Goal: Contribute content: Contribute content

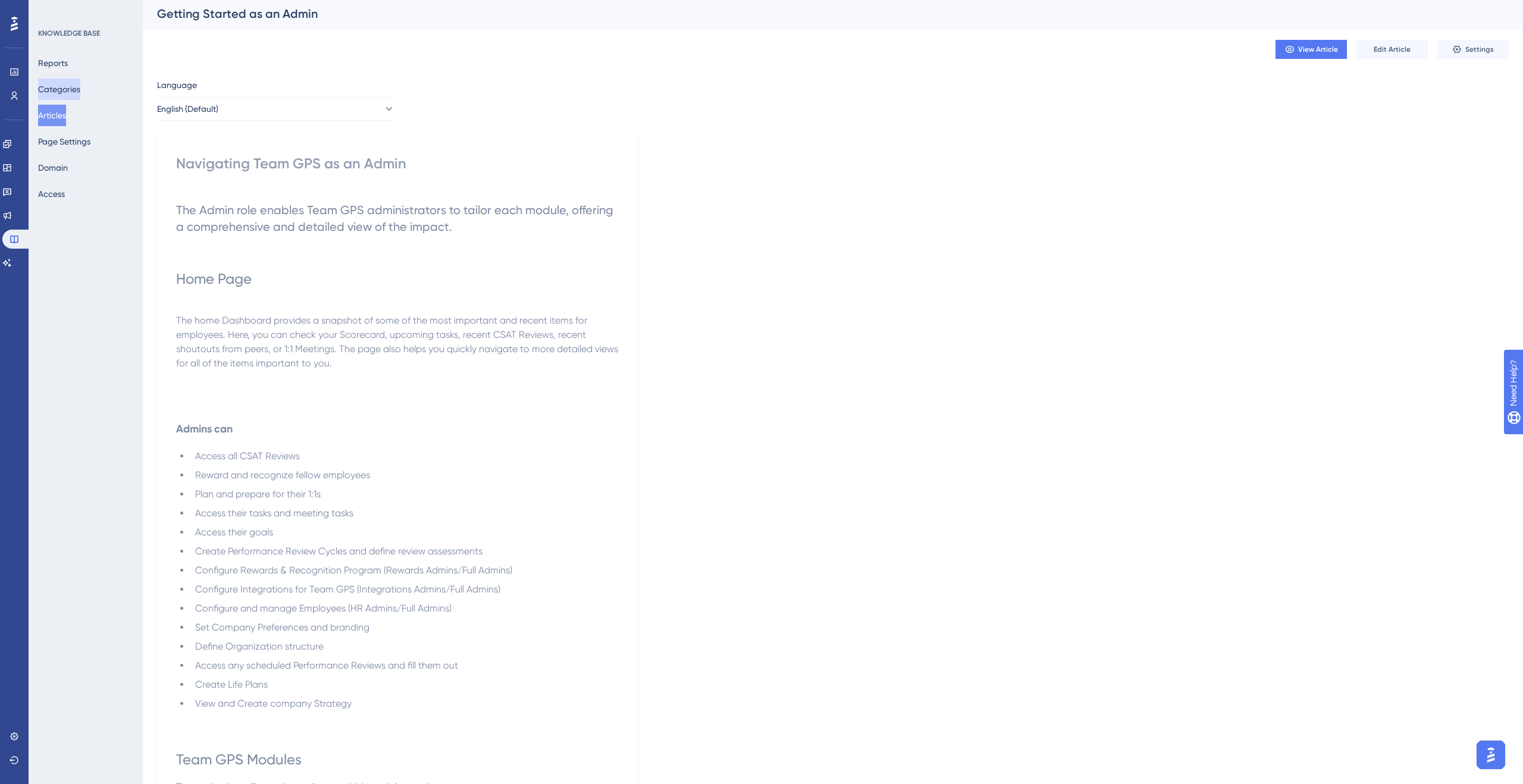
click at [80, 91] on button "Categories" at bounding box center [59, 89] width 43 height 21
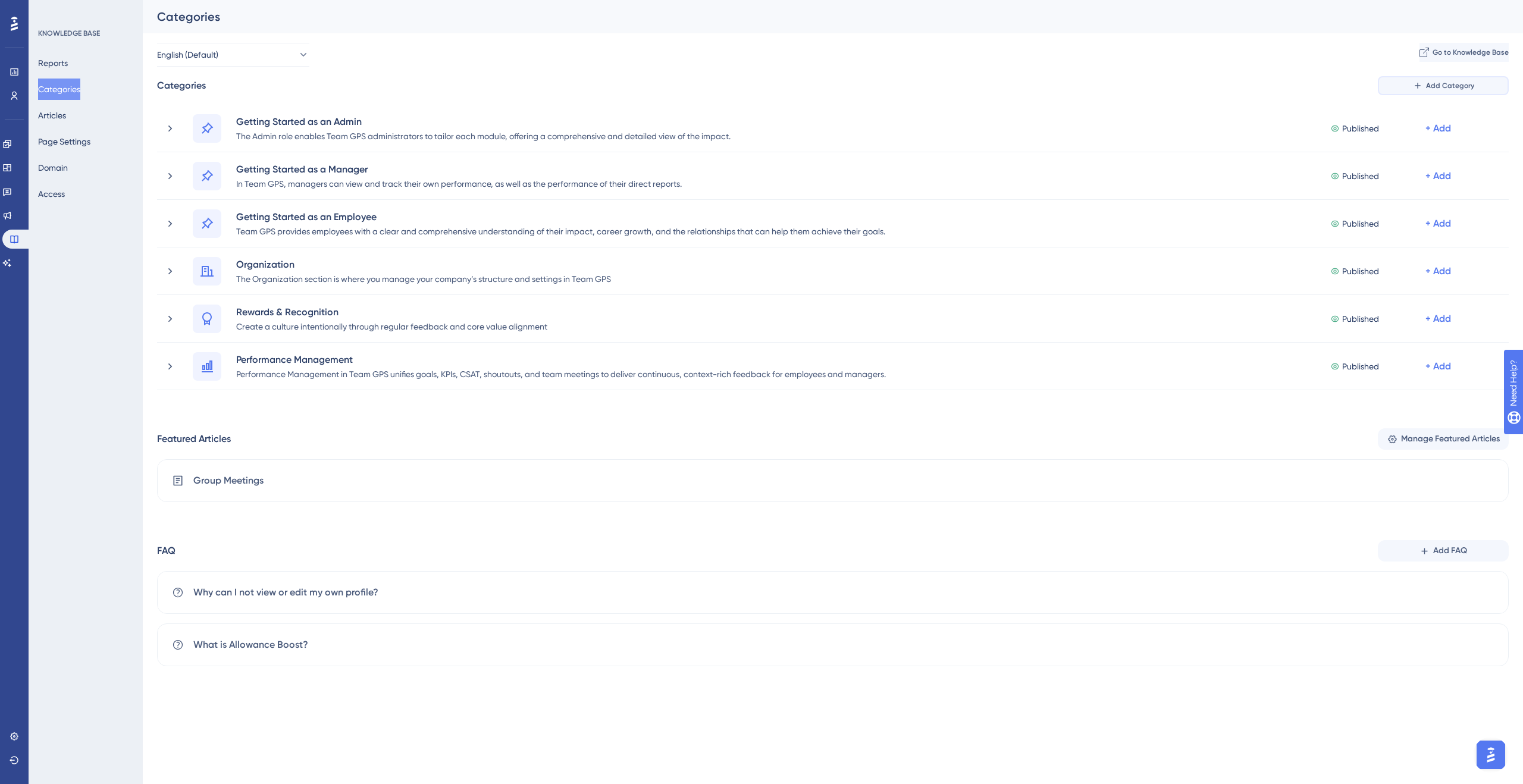
click at [1432, 83] on span "Add Category" at bounding box center [1450, 85] width 48 height 9
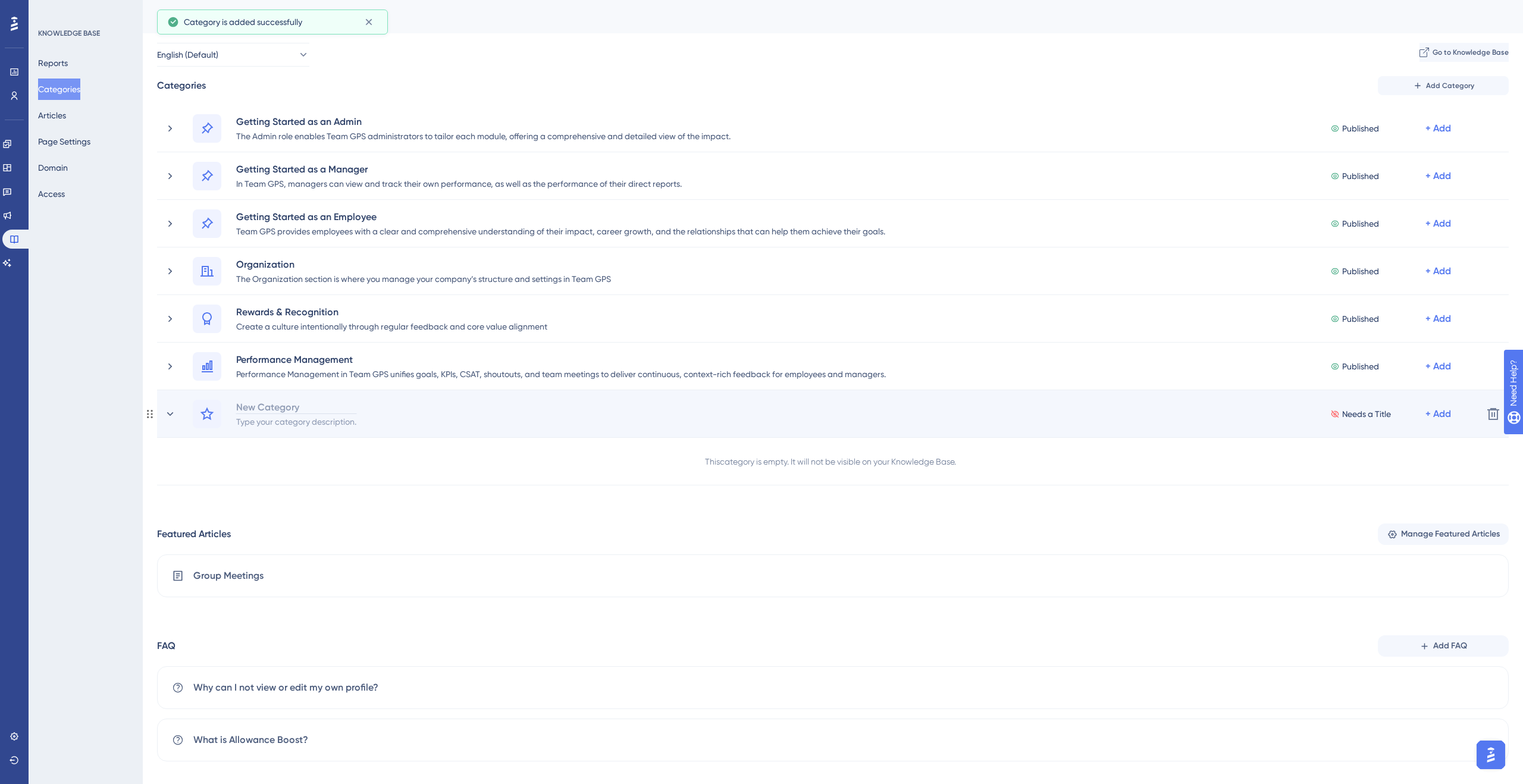
click at [261, 402] on div "New Category" at bounding box center [296, 406] width 121 height 14
click at [339, 419] on div "Type your category description." at bounding box center [296, 421] width 121 height 14
paste div
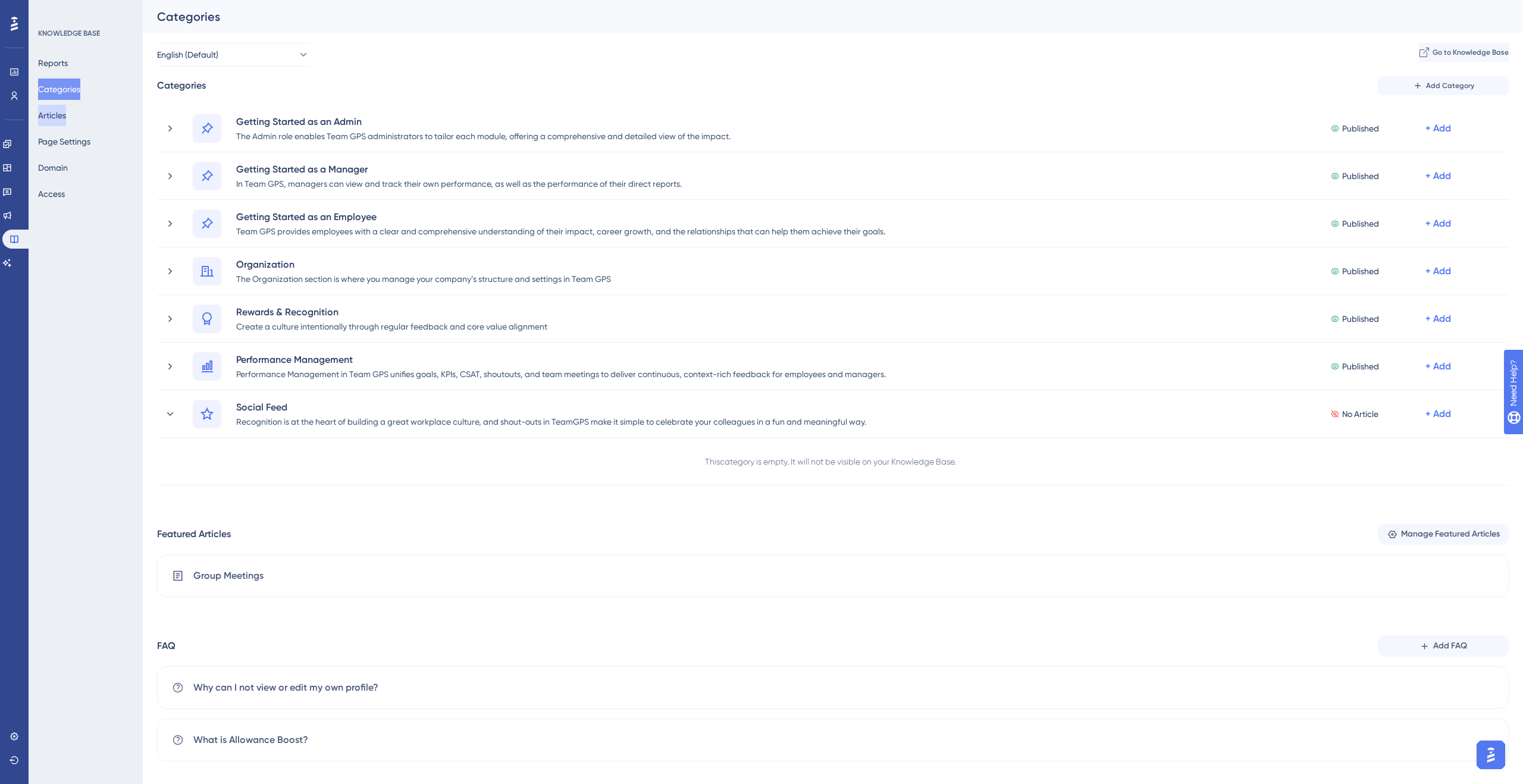
click at [51, 116] on button "Articles" at bounding box center [52, 115] width 28 height 21
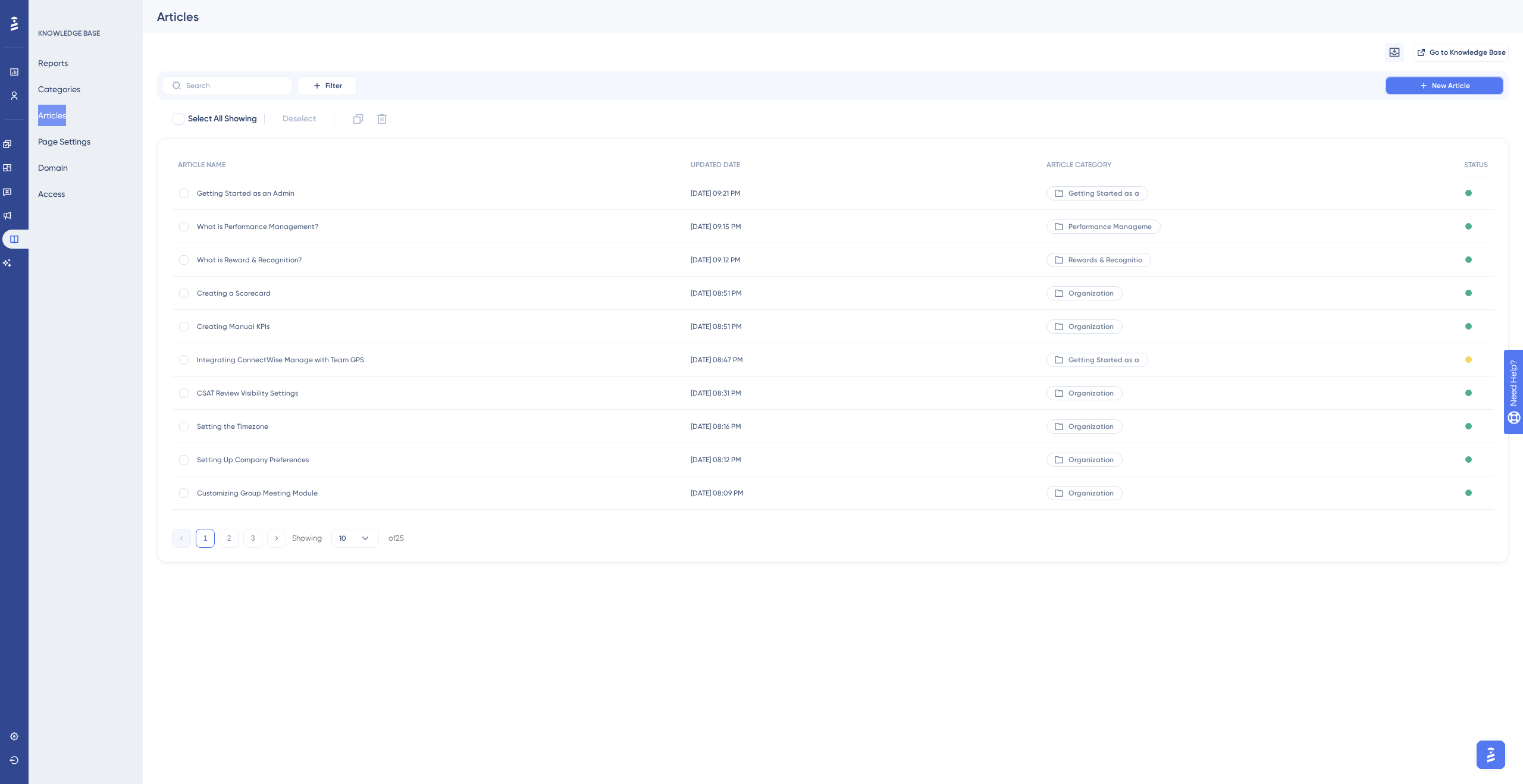
click at [1487, 83] on button "New Article" at bounding box center [1444, 86] width 119 height 19
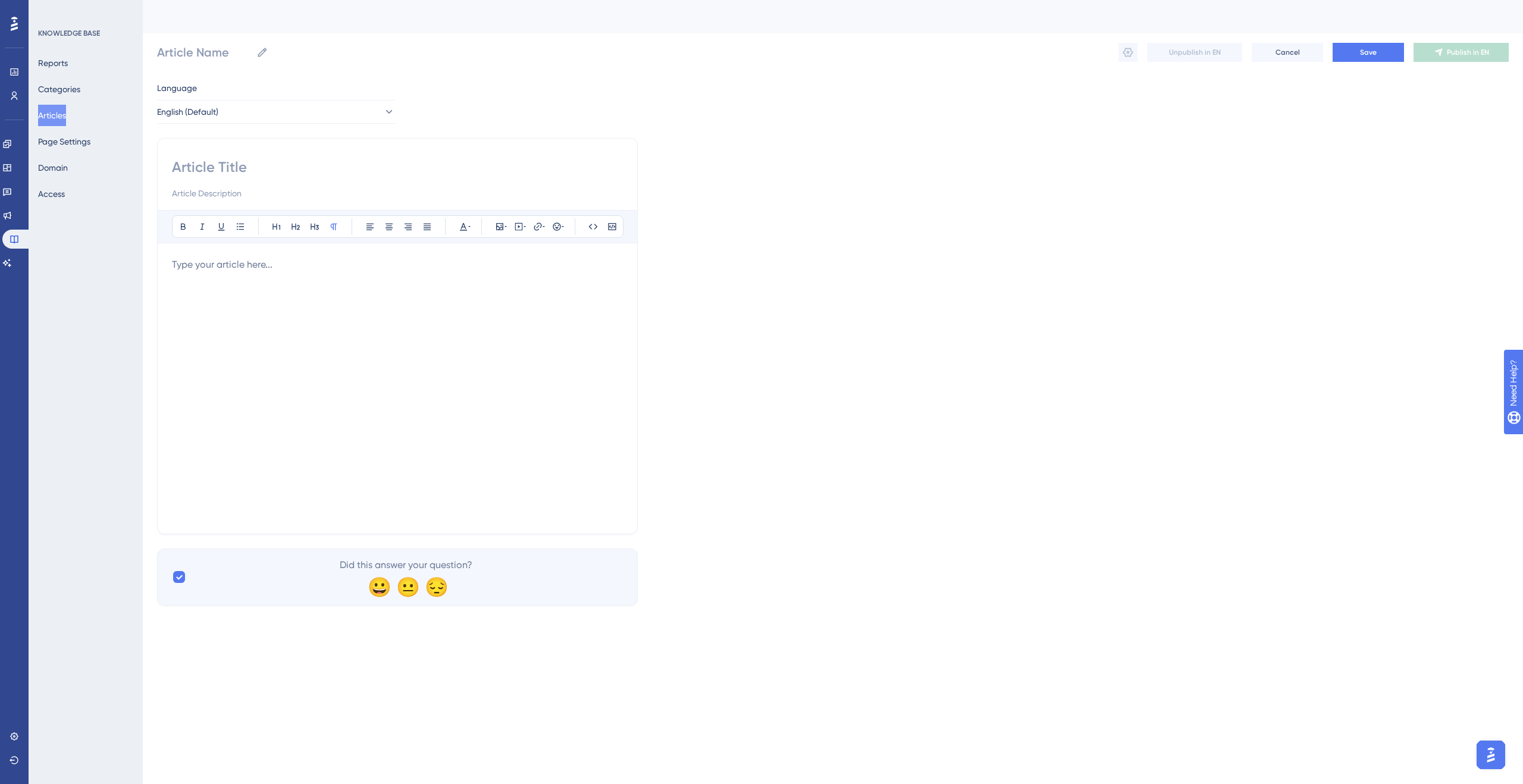
click at [317, 276] on div at bounding box center [397, 388] width 451 height 261
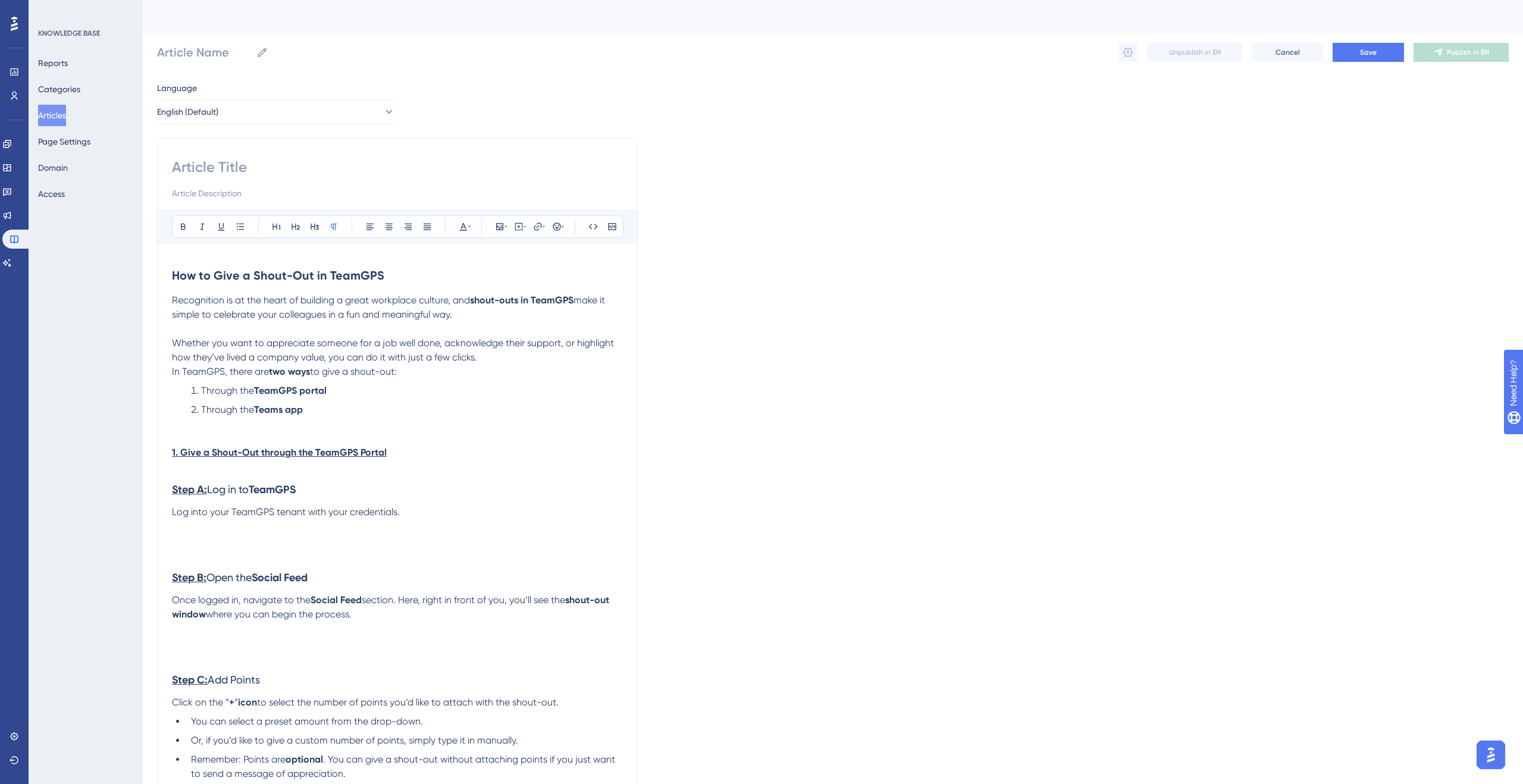
click at [254, 169] on input at bounding box center [397, 167] width 451 height 19
type input "G"
type input "Giv"
type input "Gi"
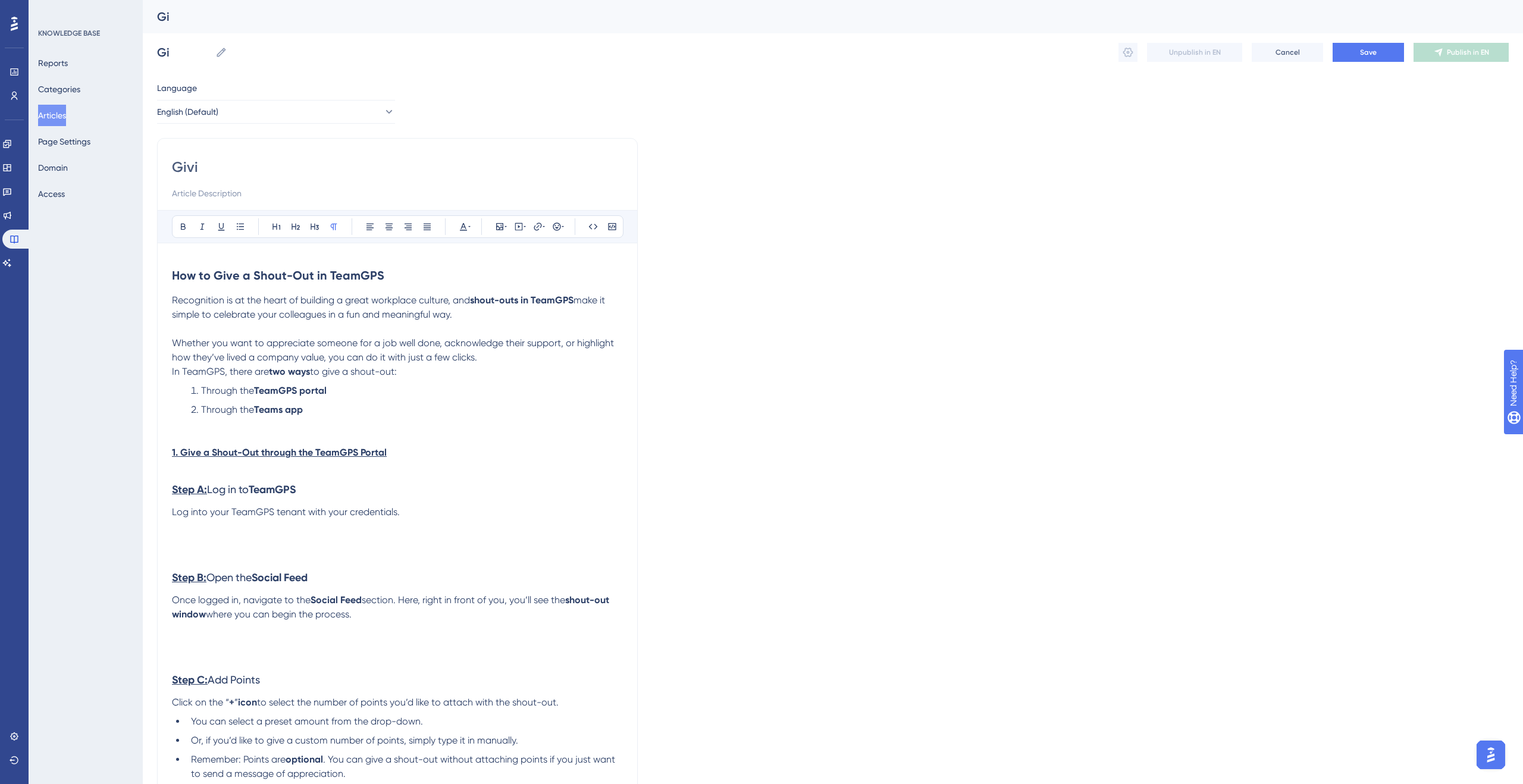
type input "Givin"
type input "Giving"
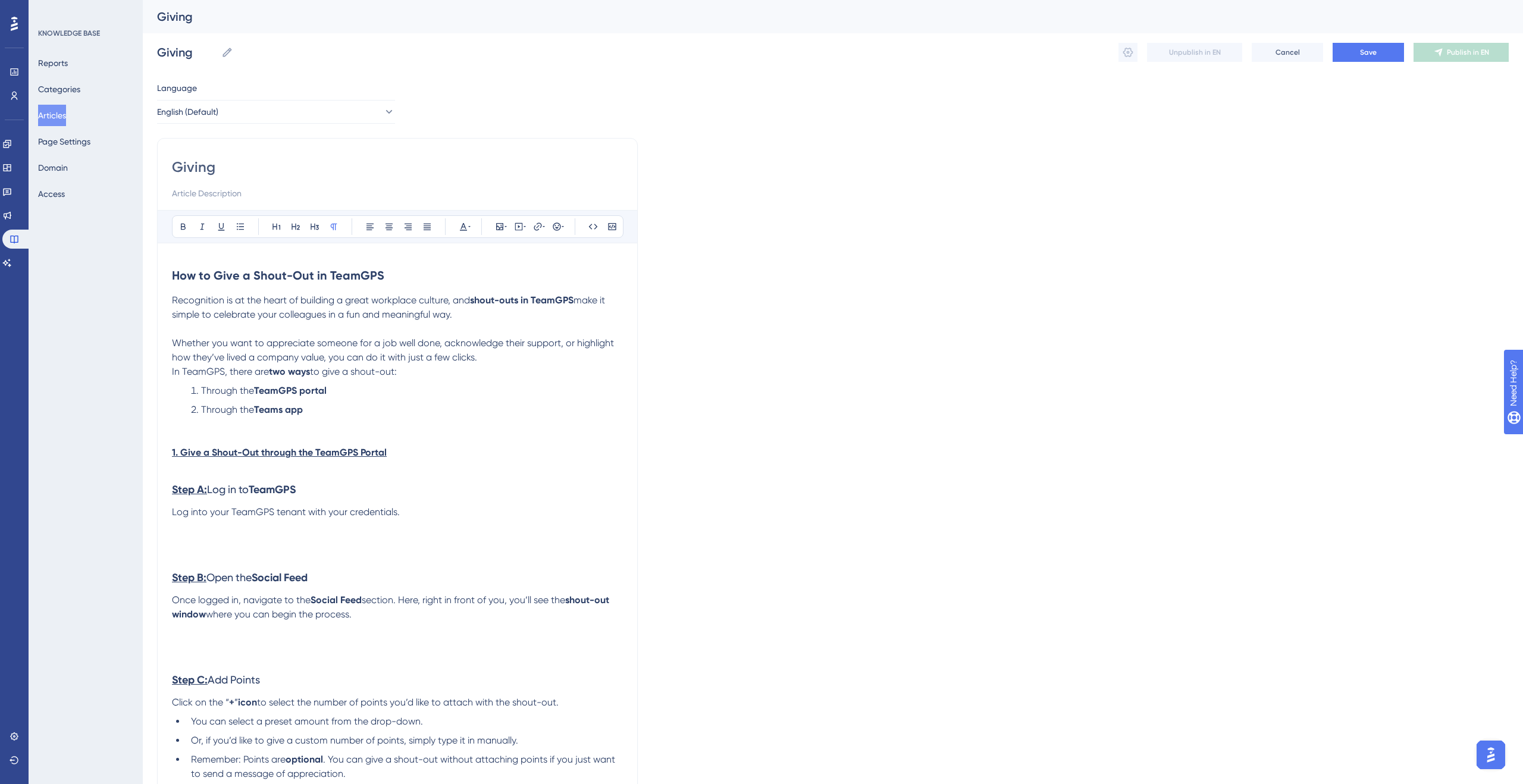
type input "Giving"
type input "Giving a"
type input "Giving a S"
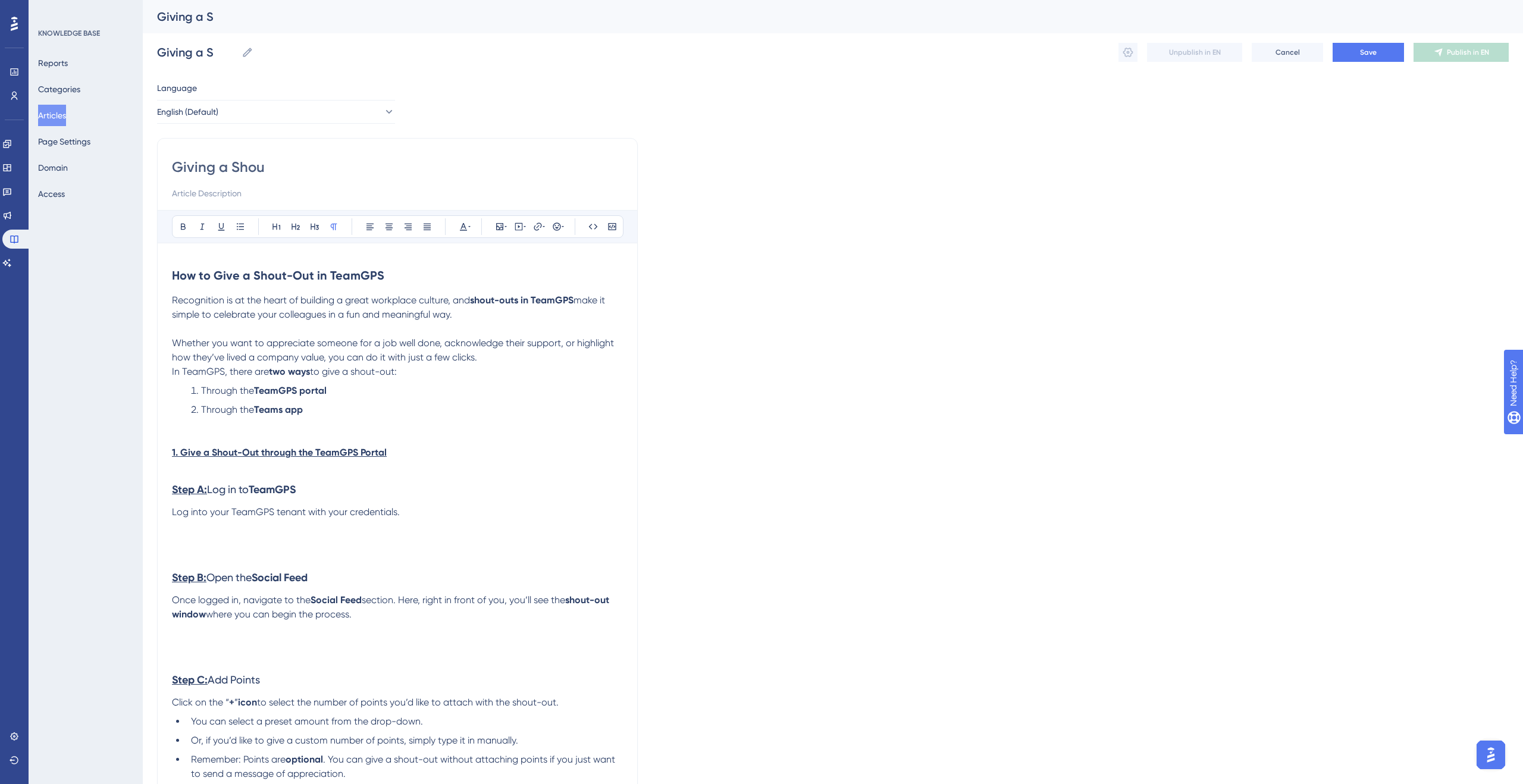
type input "Giving a Shout"
type input "Giving a Shout-Out"
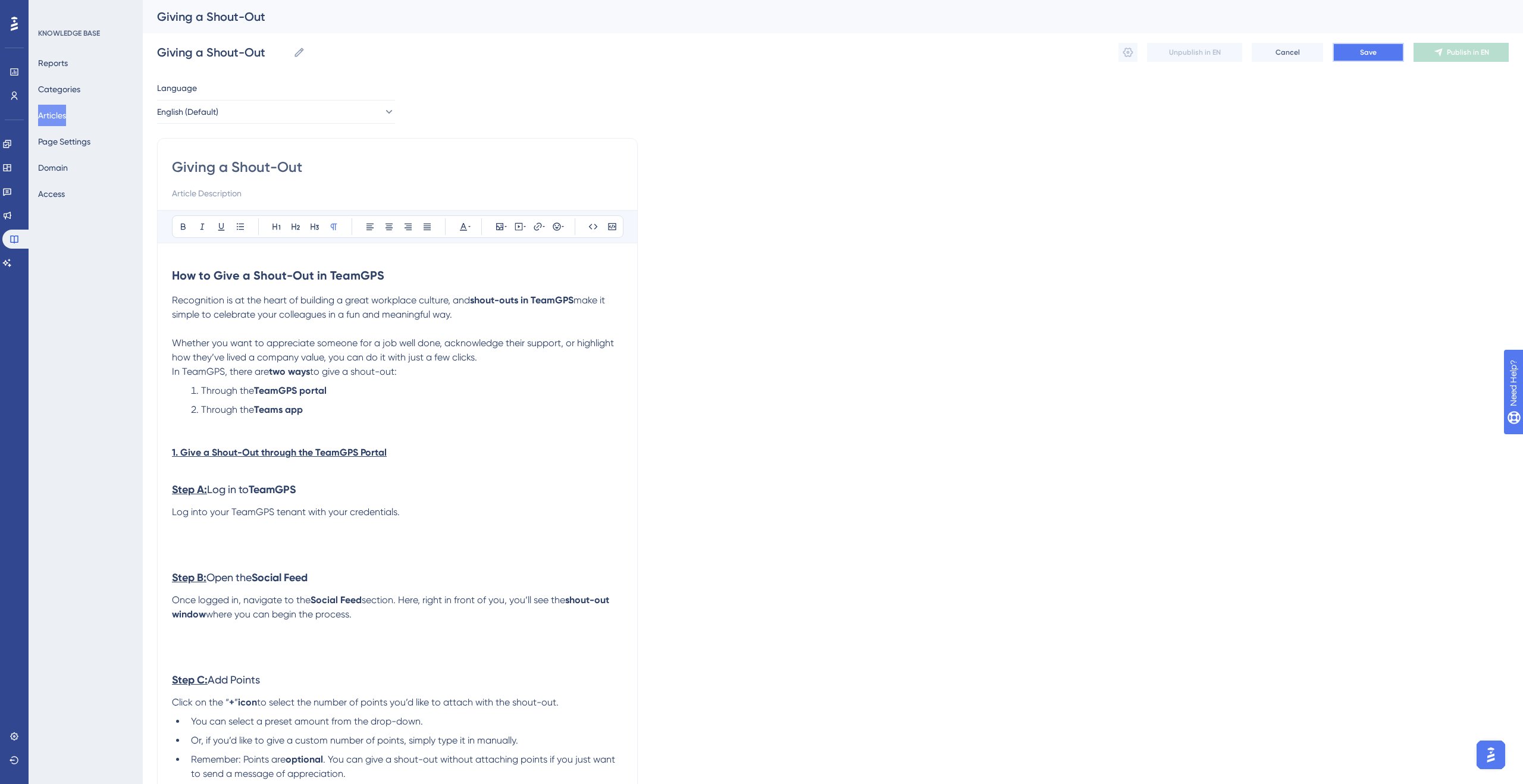
click at [1390, 59] on button "Save" at bounding box center [1369, 52] width 71 height 19
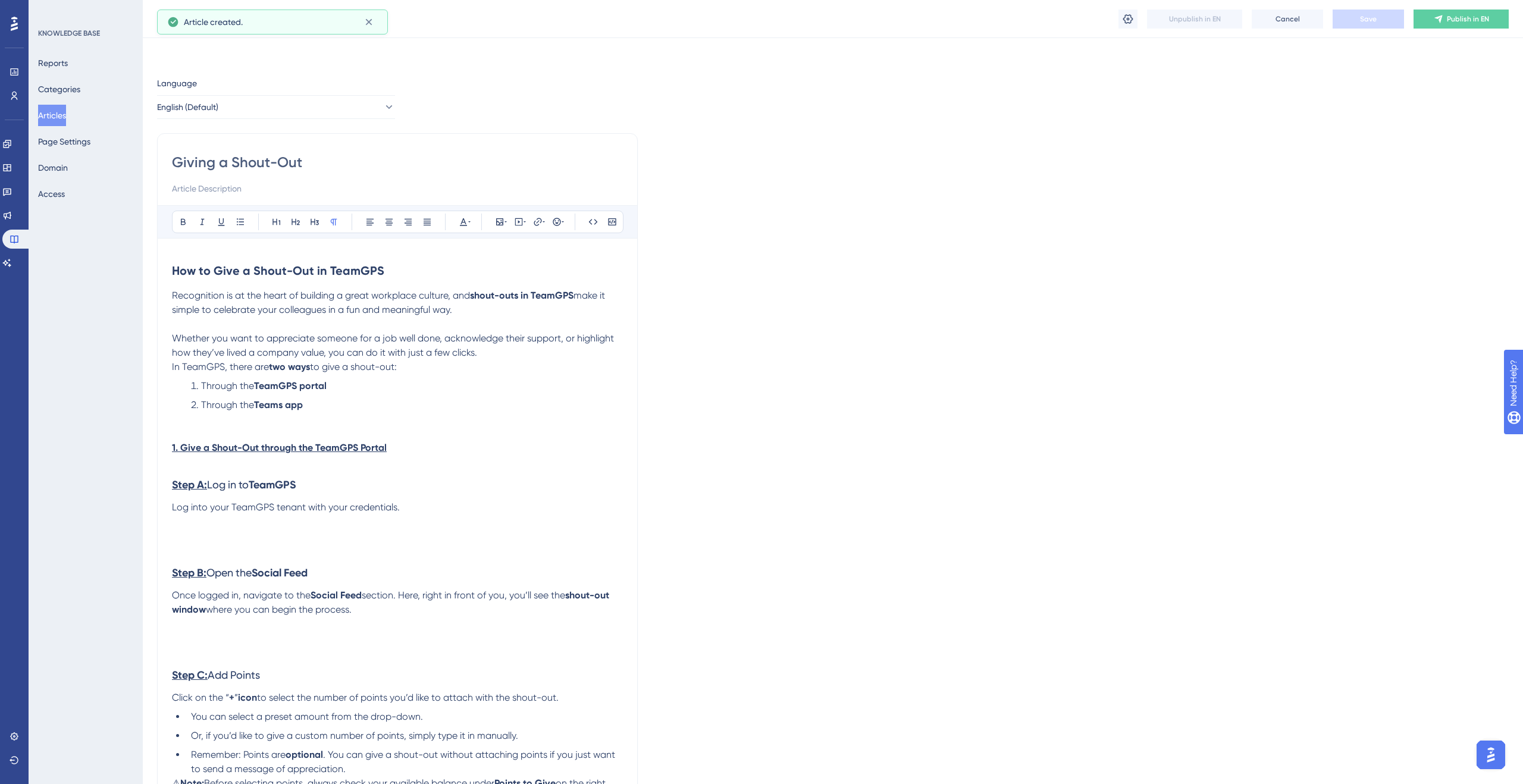
scroll to position [1510, 0]
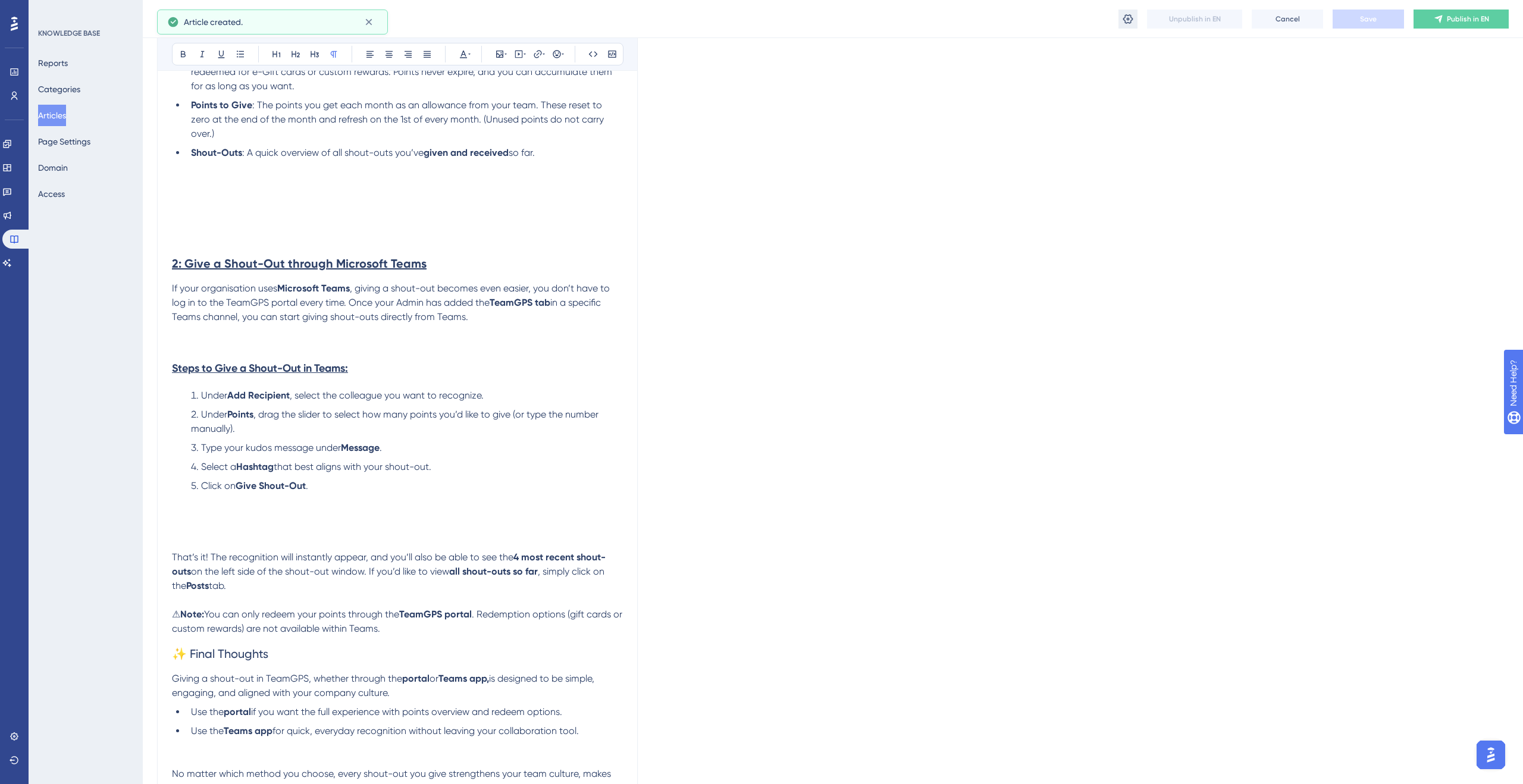
click at [1128, 19] on icon at bounding box center [1128, 18] width 10 height 9
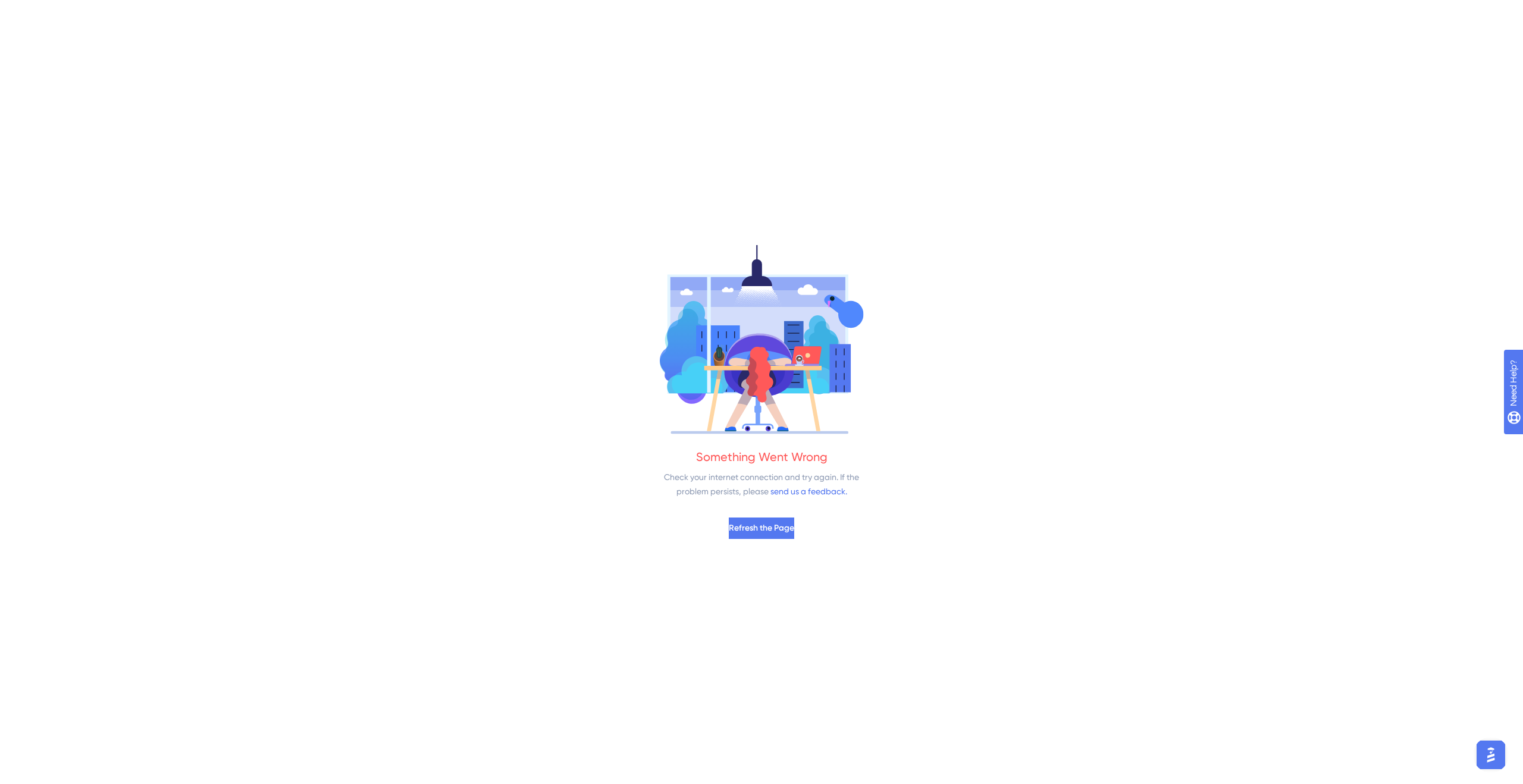
scroll to position [0, 0]
click at [786, 521] on span "Refresh the Page" at bounding box center [761, 528] width 66 height 14
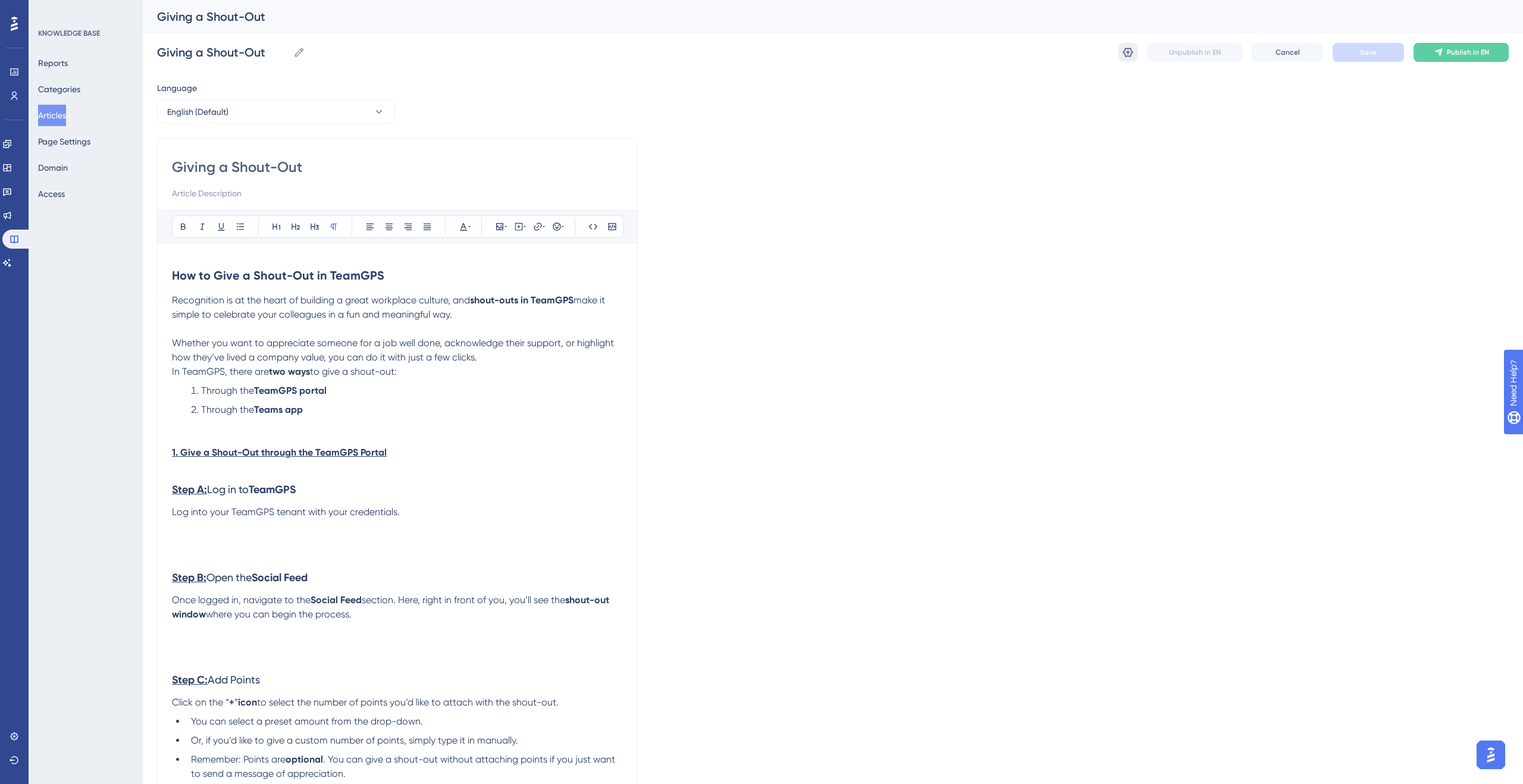
click at [1128, 53] on icon at bounding box center [1128, 52] width 10 height 9
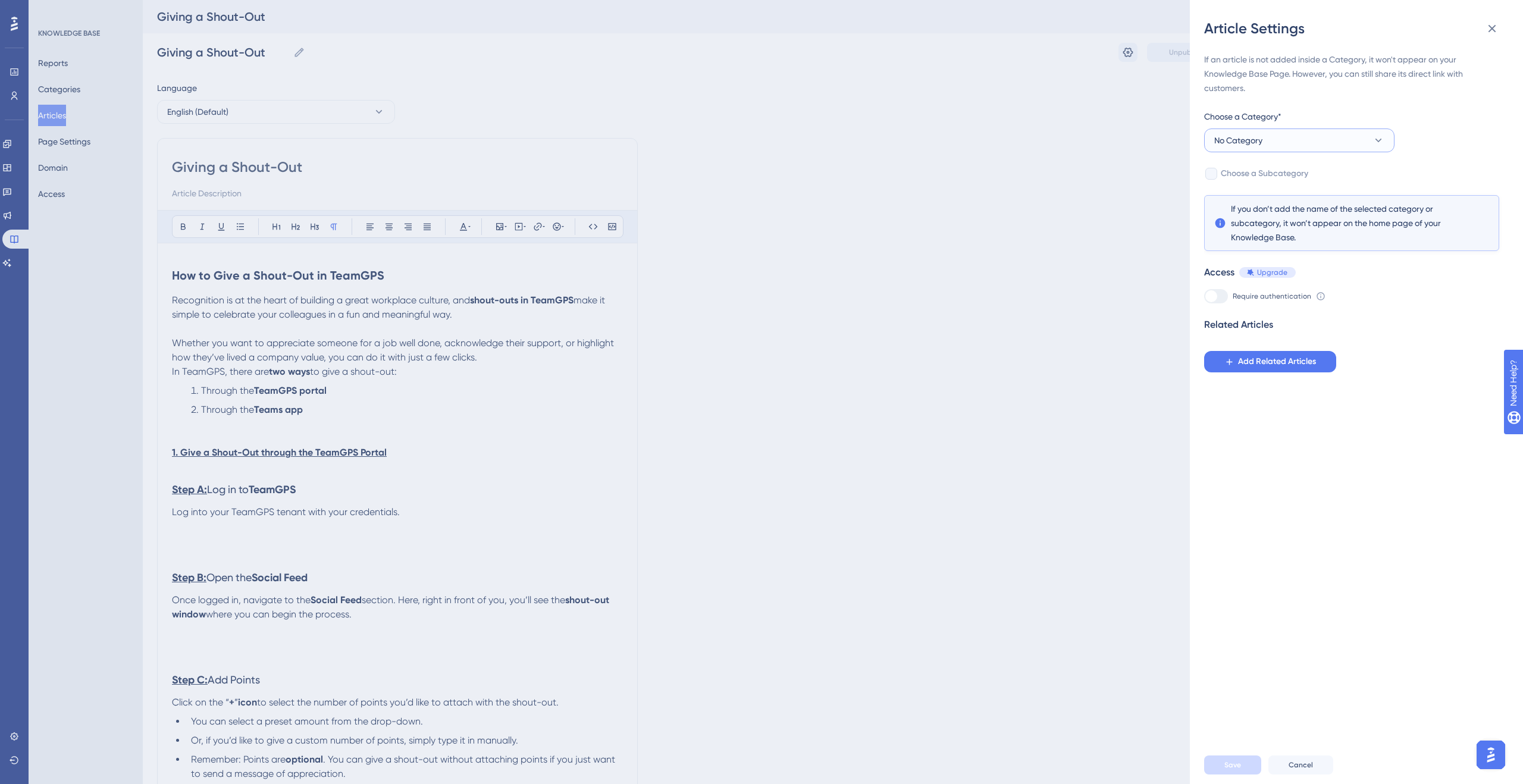
click at [1290, 135] on button "No Category" at bounding box center [1299, 140] width 190 height 24
click at [1260, 311] on span "Social Feed" at bounding box center [1243, 315] width 44 height 14
click at [1221, 176] on span "Choose a Subcategory" at bounding box center [1265, 173] width 88 height 14
checkbox input "true"
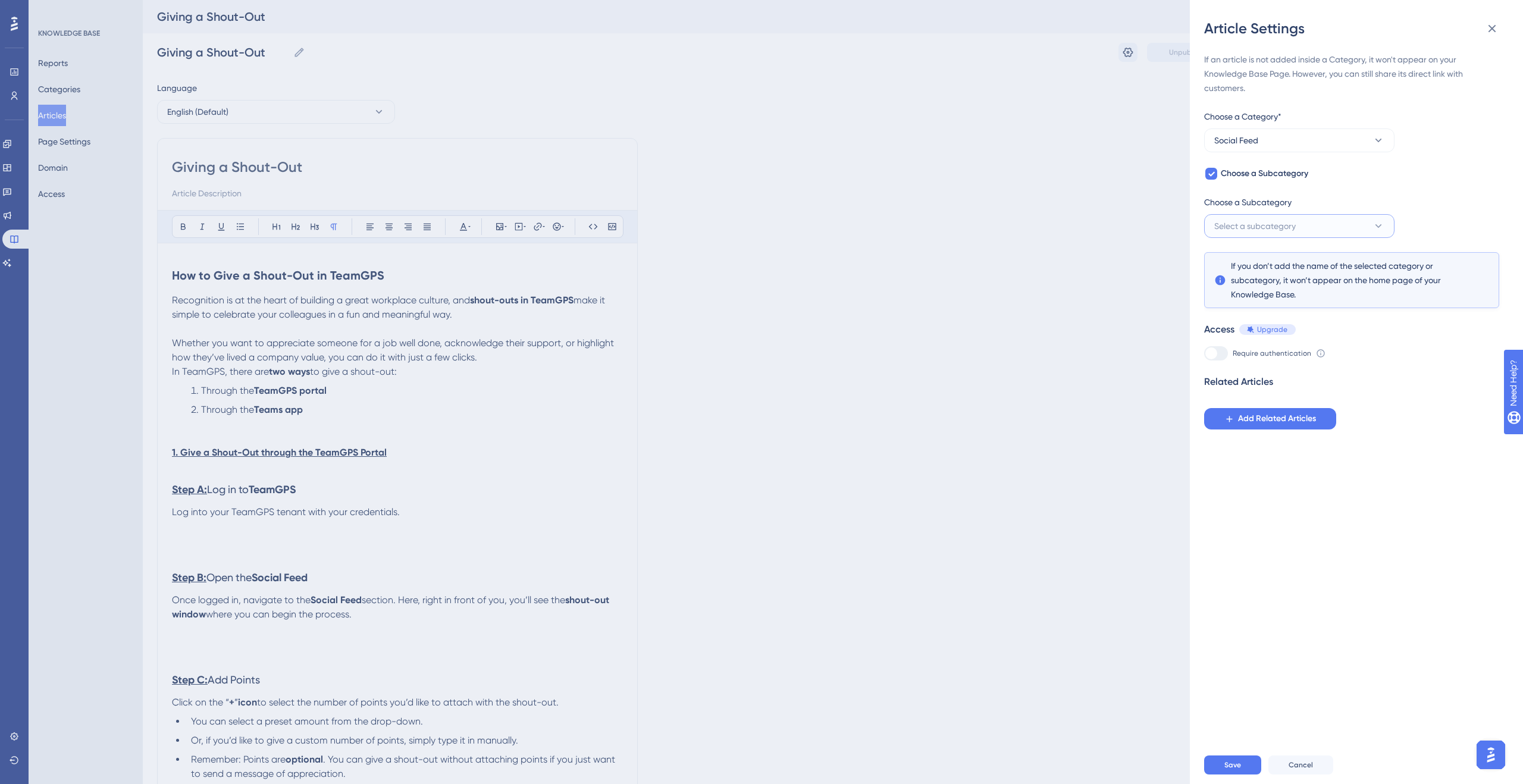
click at [1268, 222] on span "Select a subcategory" at bounding box center [1255, 226] width 81 height 14
click at [1270, 286] on span "Add a New Subcategory" at bounding box center [1282, 286] width 93 height 14
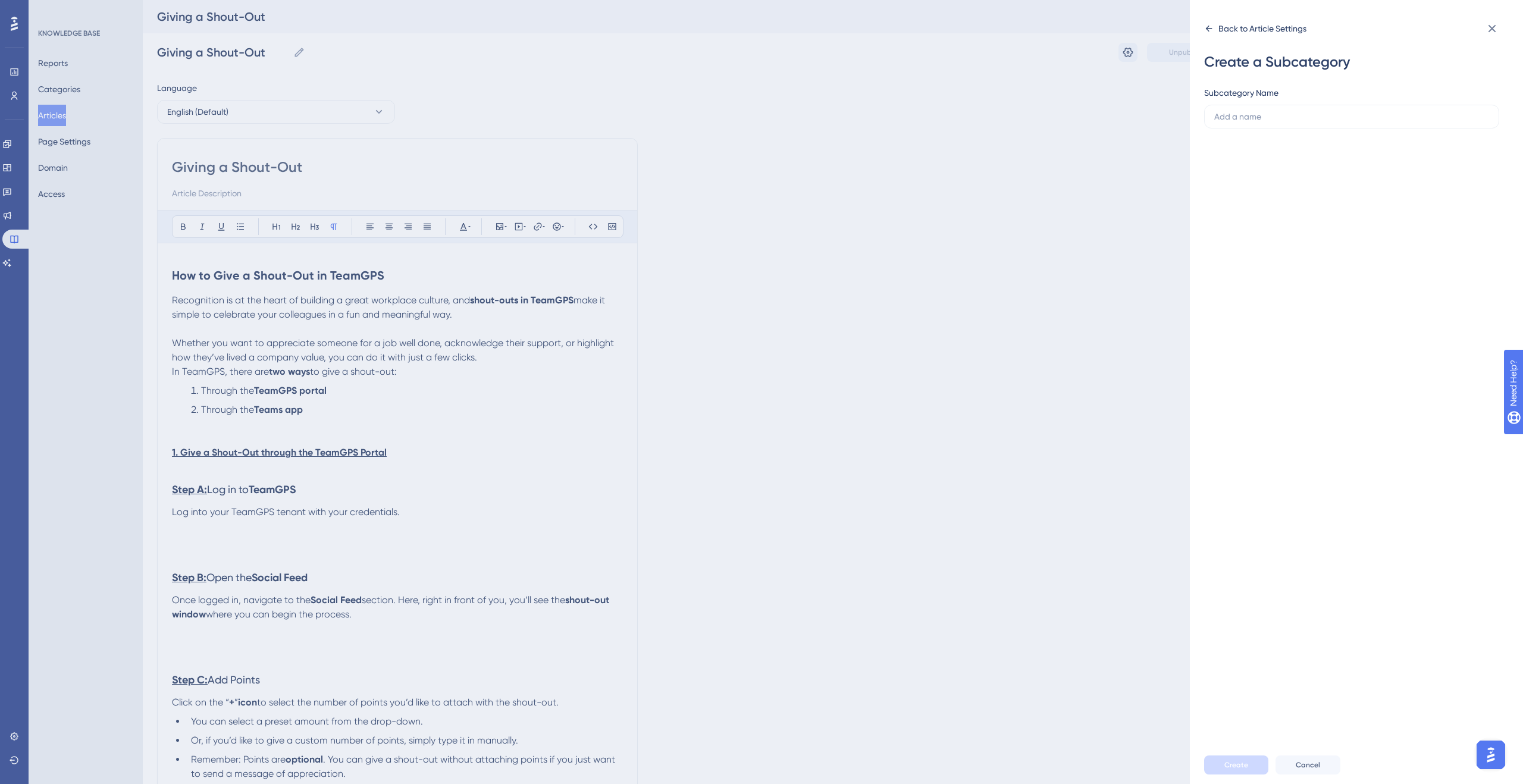
click at [1207, 28] on icon at bounding box center [1209, 29] width 6 height 6
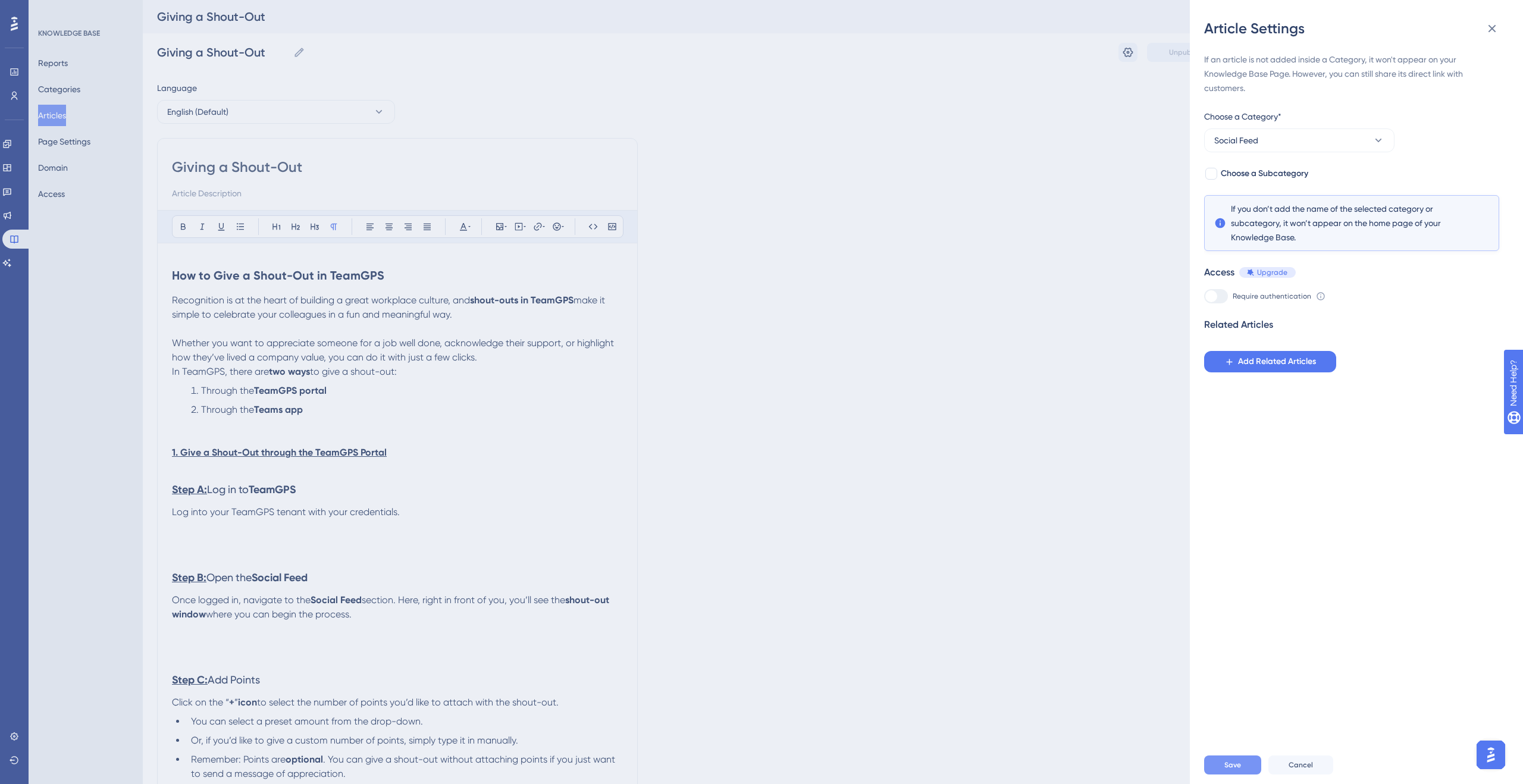
click at [1235, 759] on button "Save" at bounding box center [1232, 765] width 57 height 19
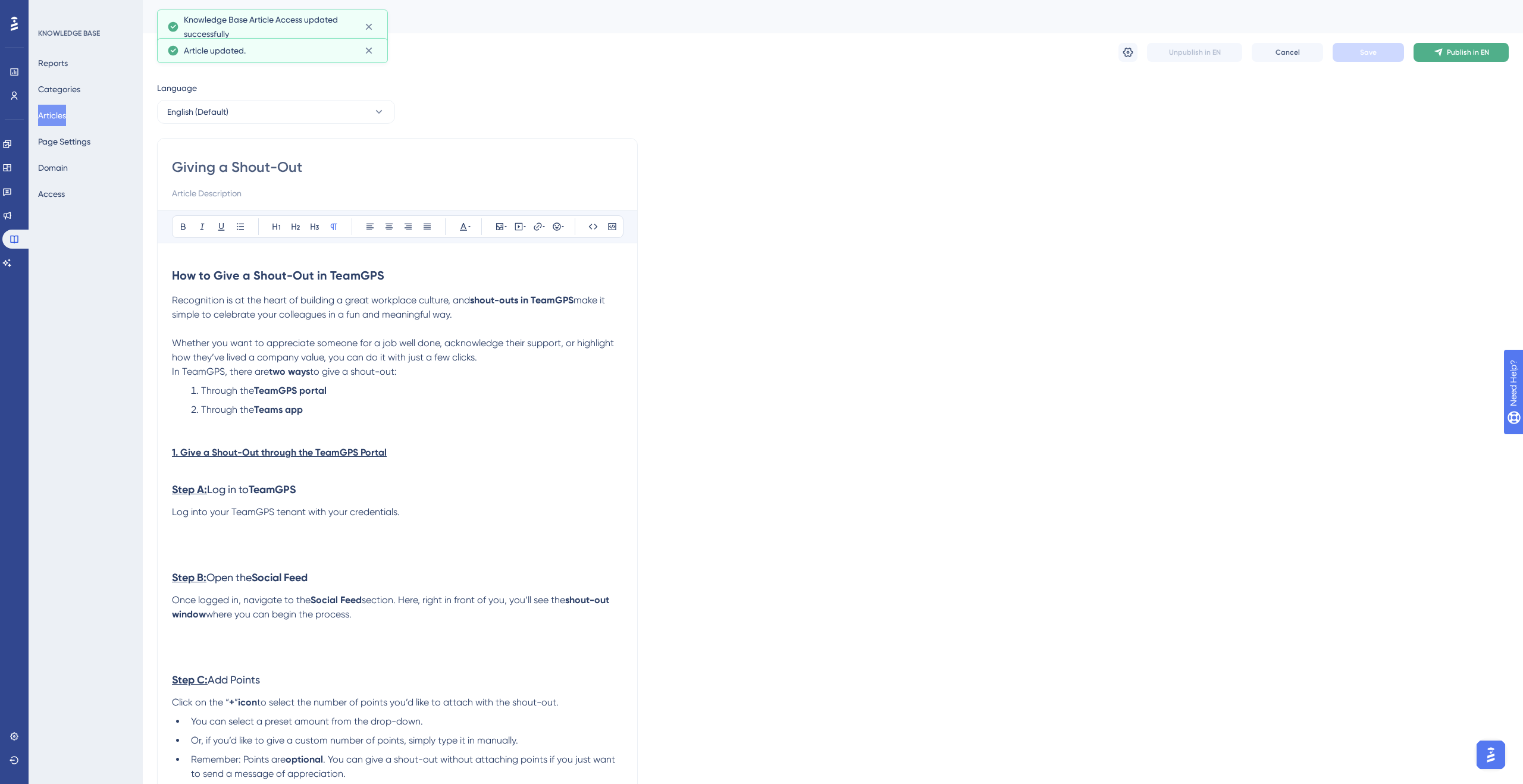
click at [1475, 61] on button "Publish in EN" at bounding box center [1461, 52] width 95 height 19
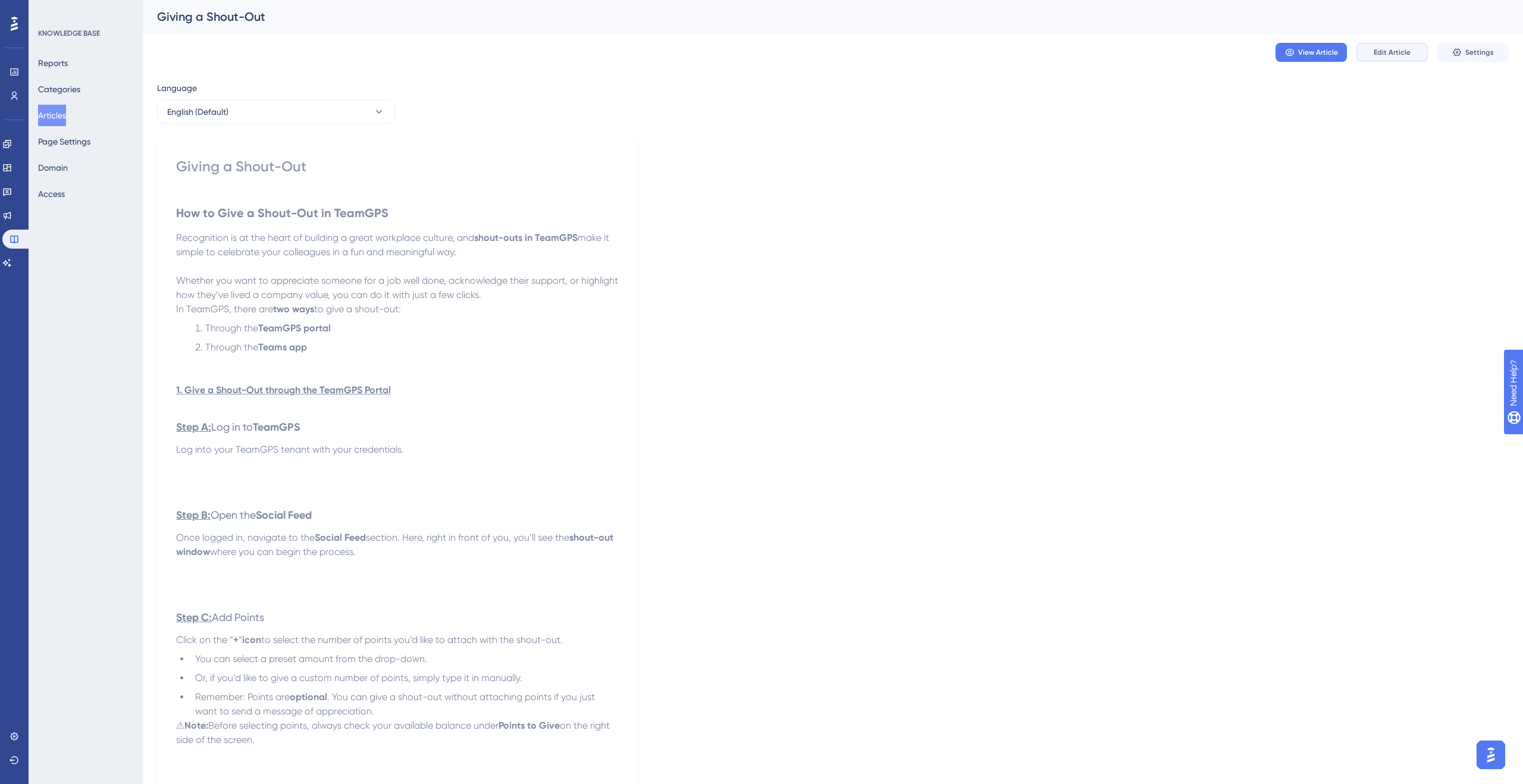
click at [1410, 48] on button "Edit Article" at bounding box center [1392, 52] width 71 height 19
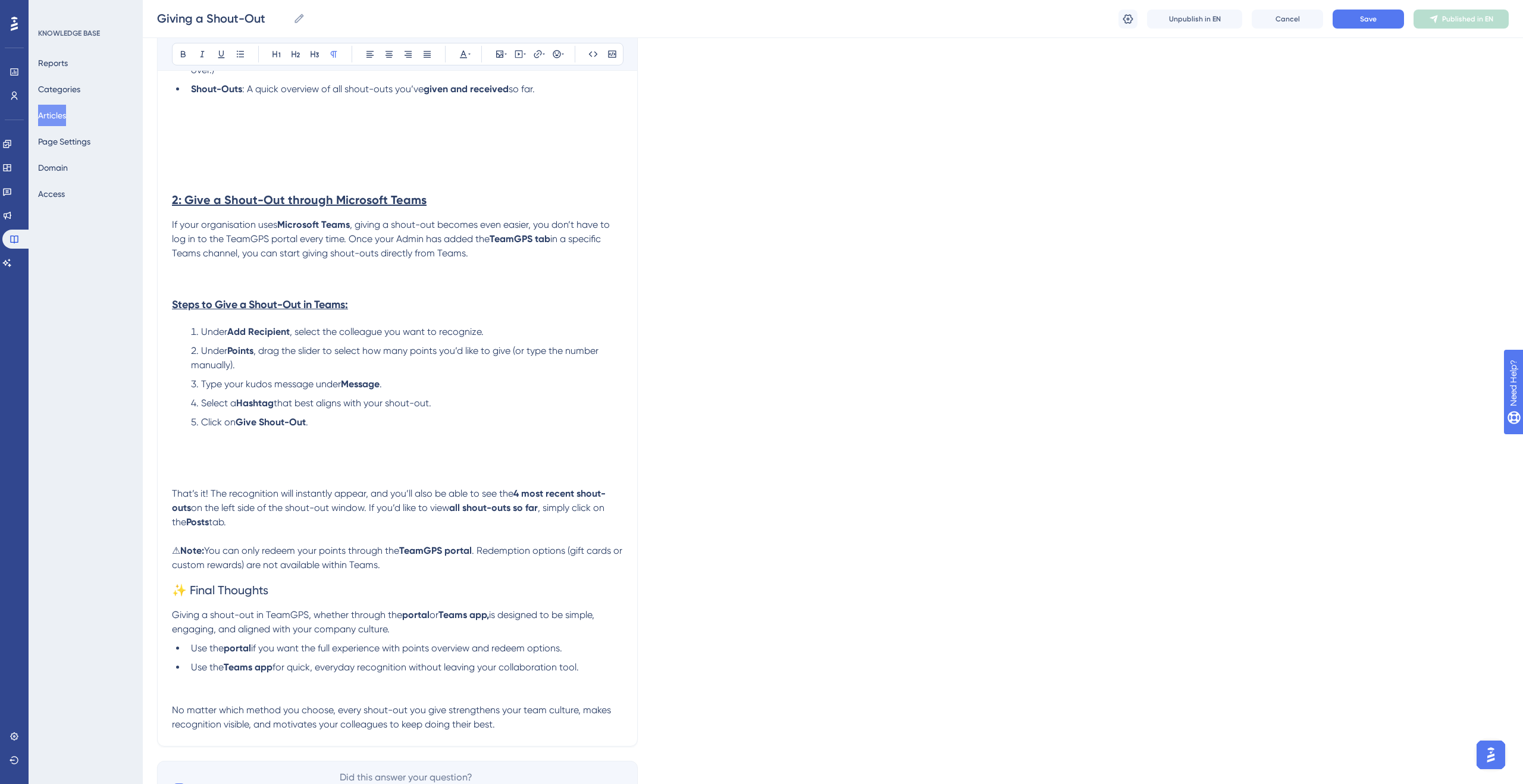
scroll to position [1632, 0]
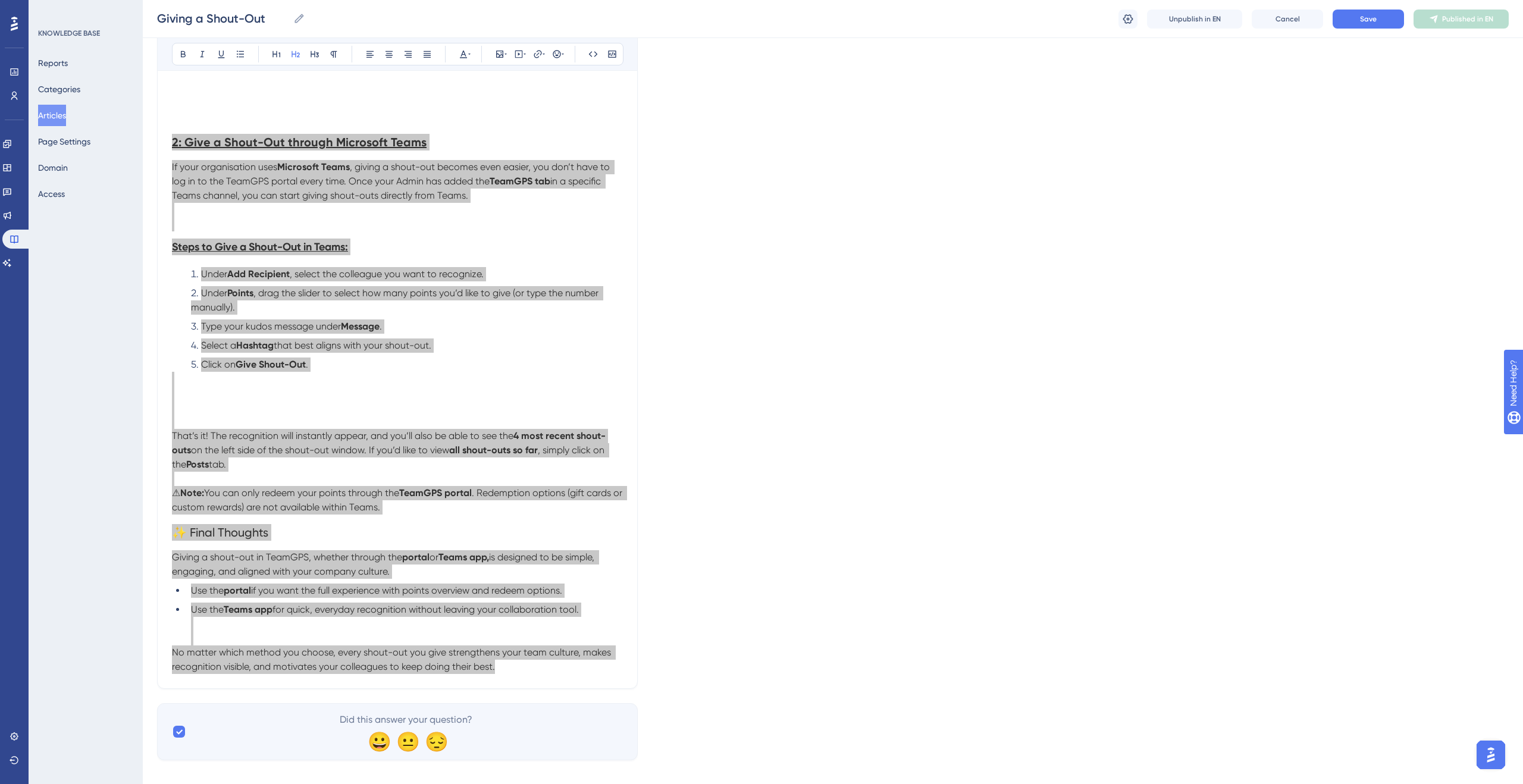
drag, startPoint x: 173, startPoint y: 125, endPoint x: 543, endPoint y: 678, distance: 665.4
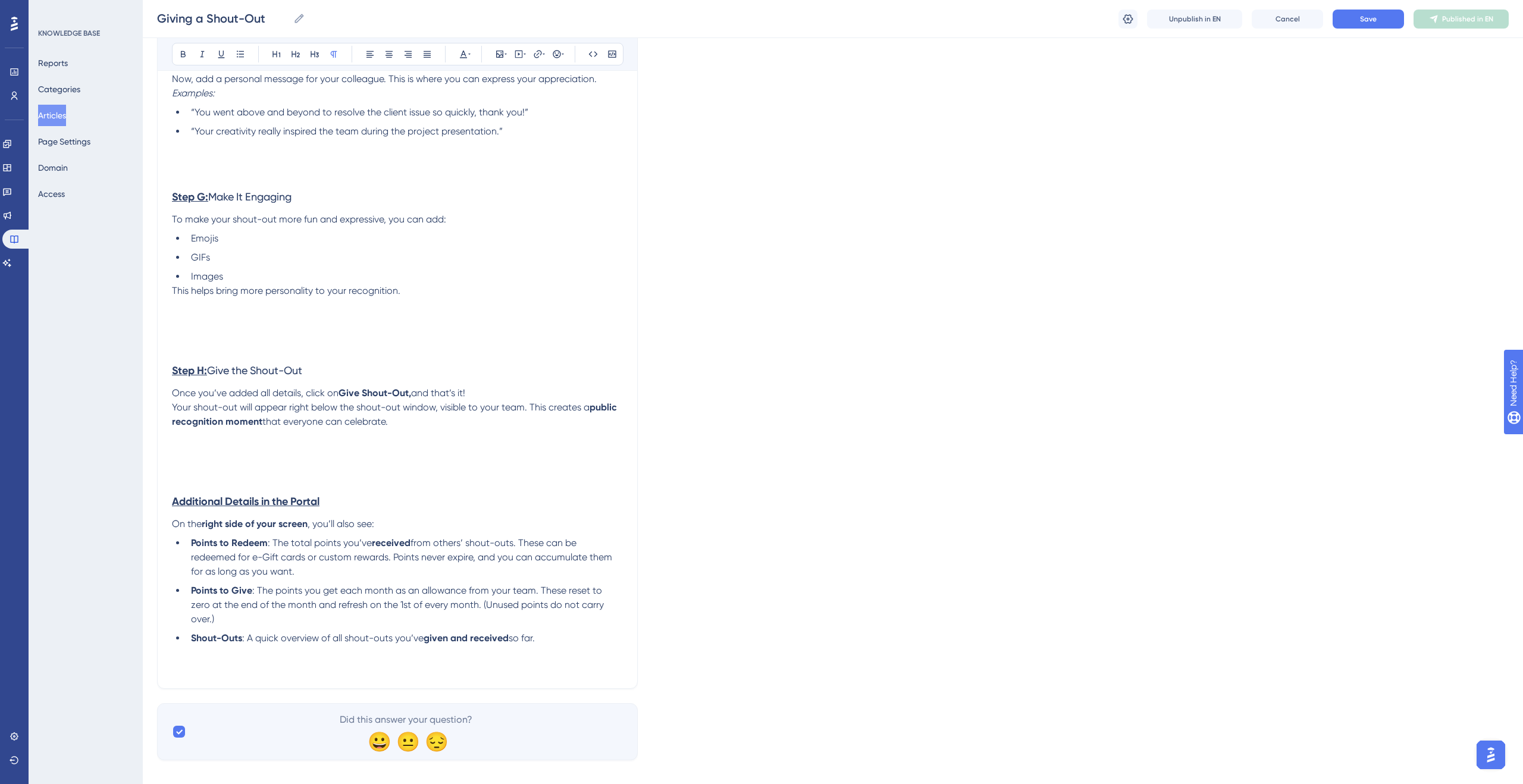
scroll to position [1011, 0]
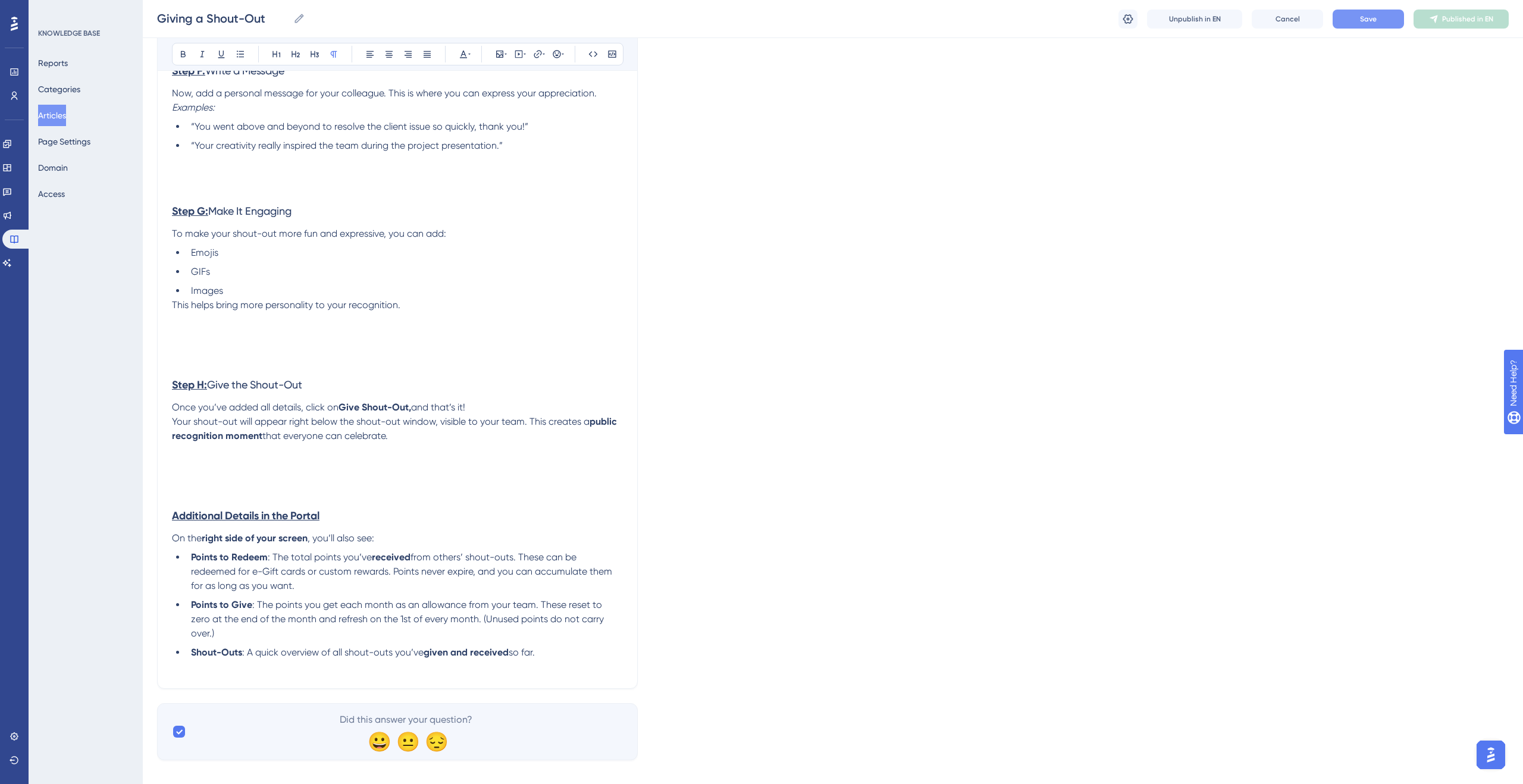
click at [1353, 18] on button "Save" at bounding box center [1369, 19] width 71 height 19
click at [1422, 18] on button "Publish in EN" at bounding box center [1461, 19] width 95 height 19
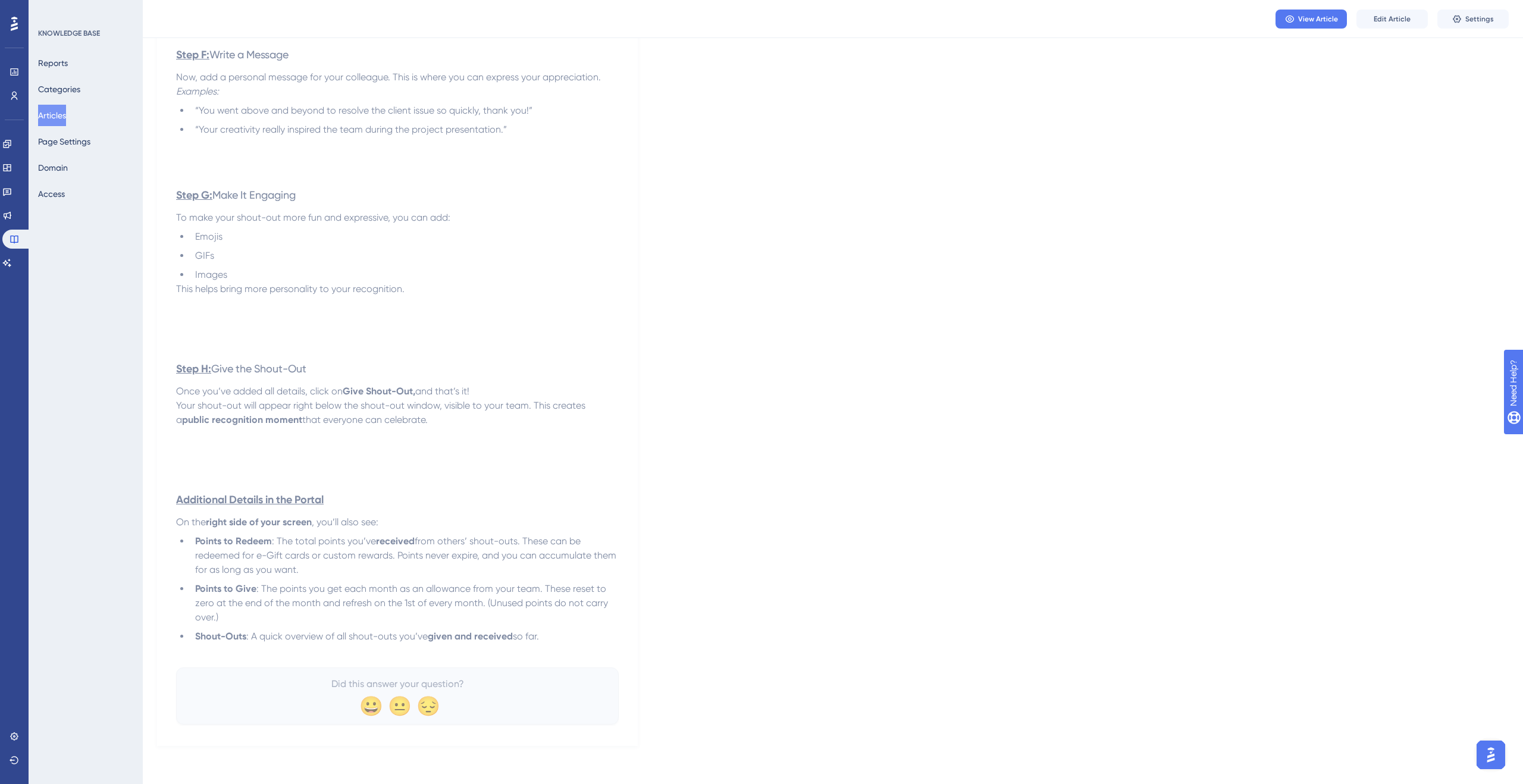
click at [64, 121] on button "Articles" at bounding box center [52, 115] width 28 height 21
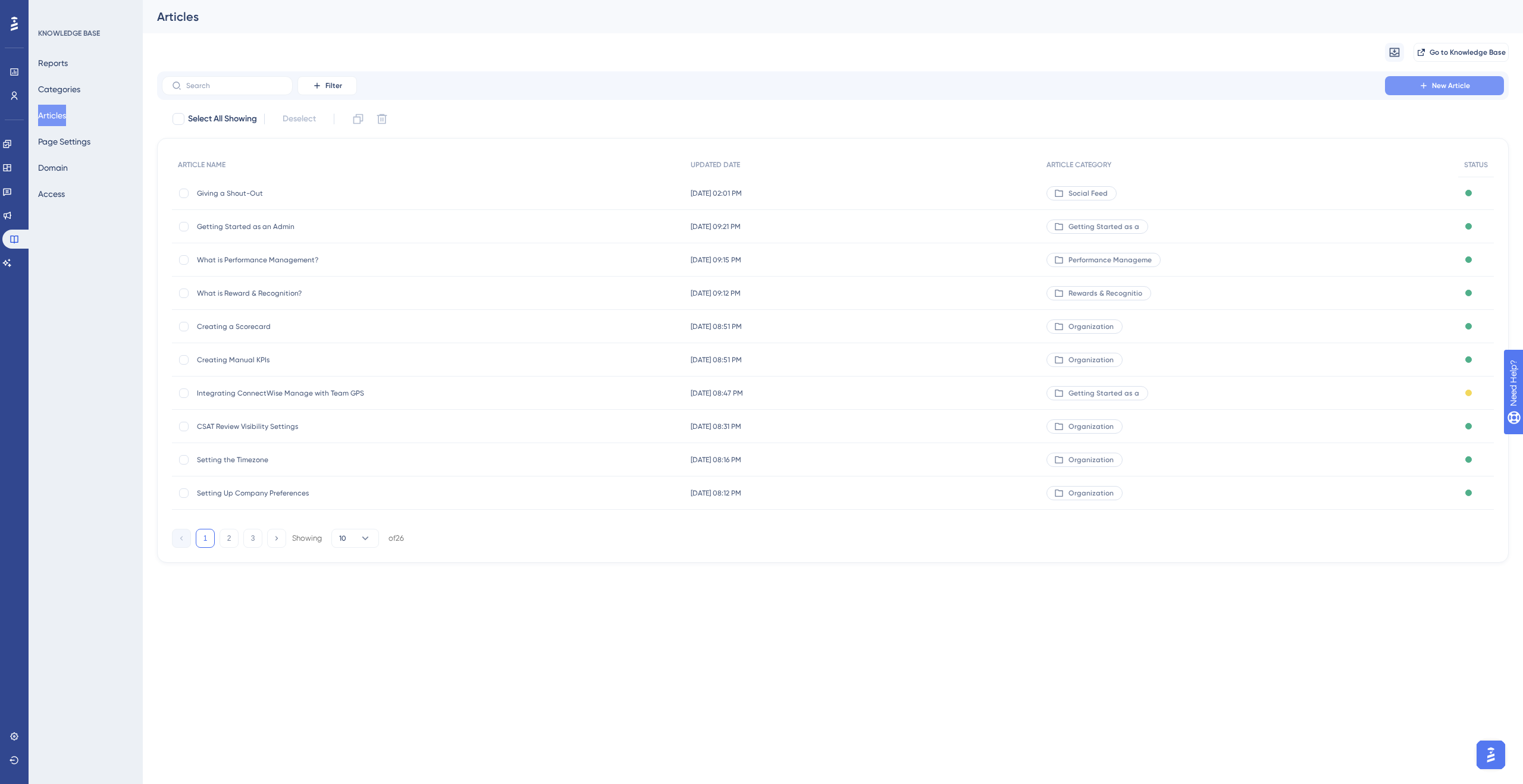
click at [1434, 83] on span "New Article" at bounding box center [1450, 85] width 38 height 9
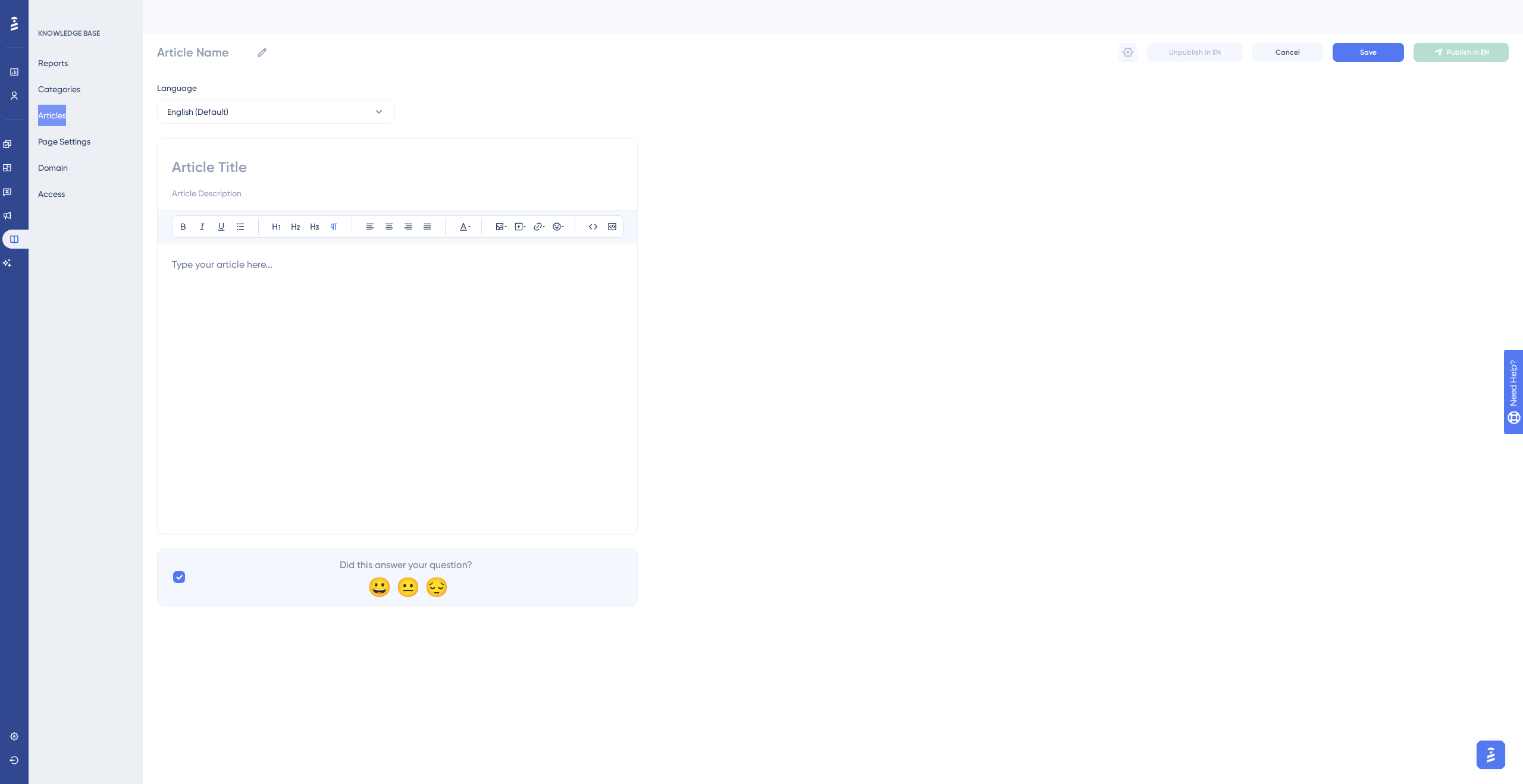
click at [498, 168] on input at bounding box center [397, 167] width 451 height 19
type input "Giving a"
type input "Giving"
type input "Giving a"
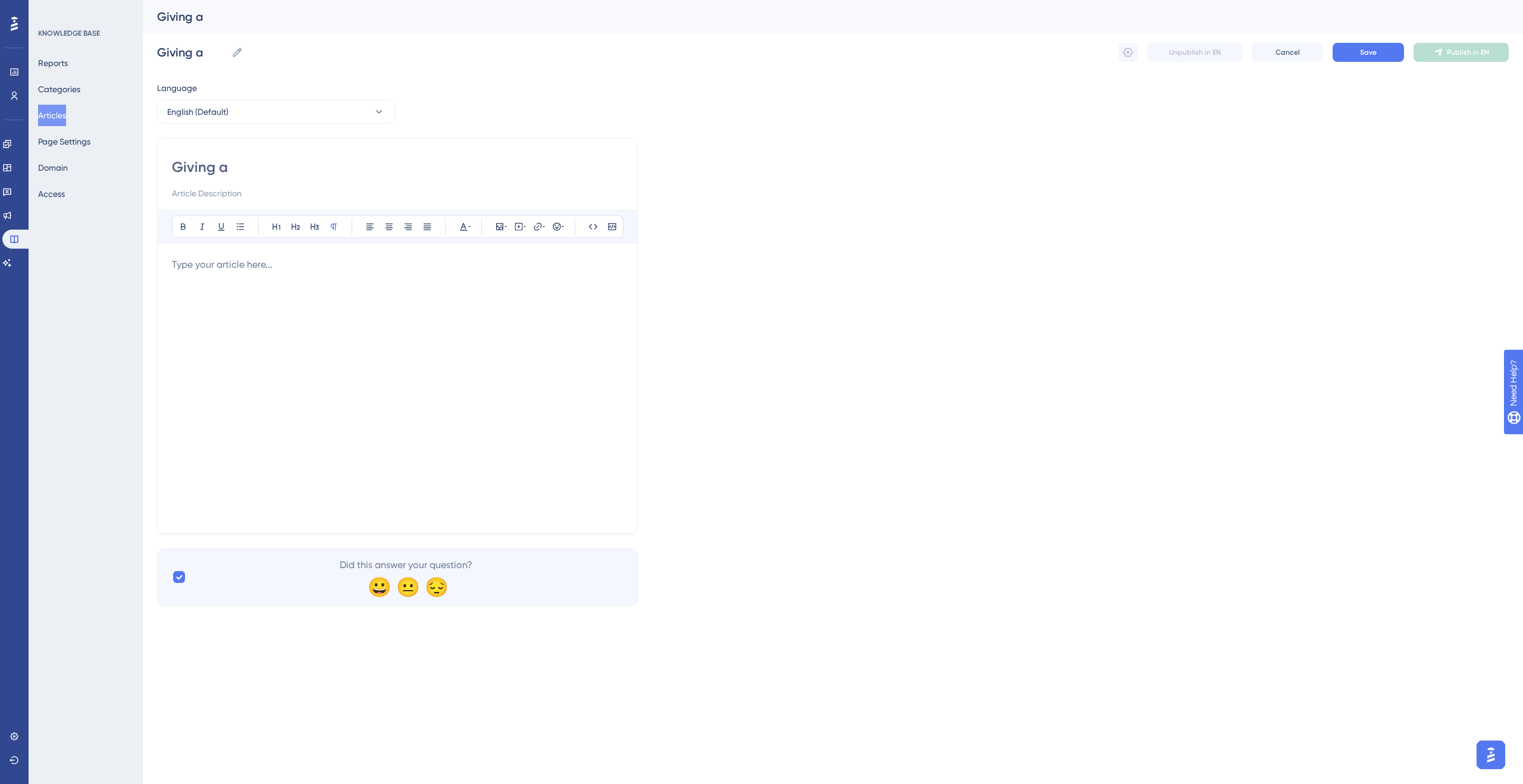
type input "Giving a S"
type input "Giving a Shout"
type input "Giving a Shout-"
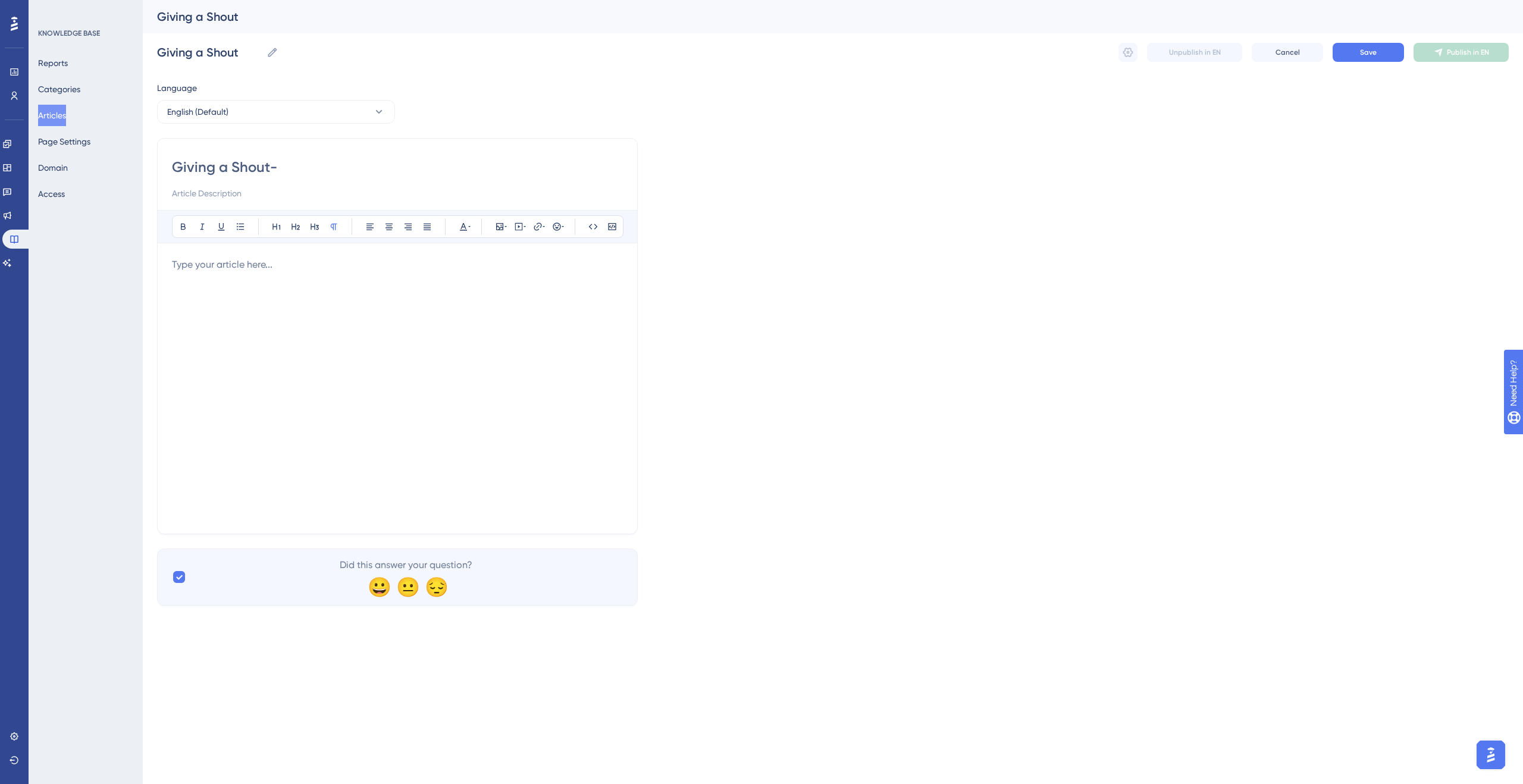
type input "Giving a Shout-"
type input "Giving a Shout-Out in"
type input "Giving a Shout-Out in M"
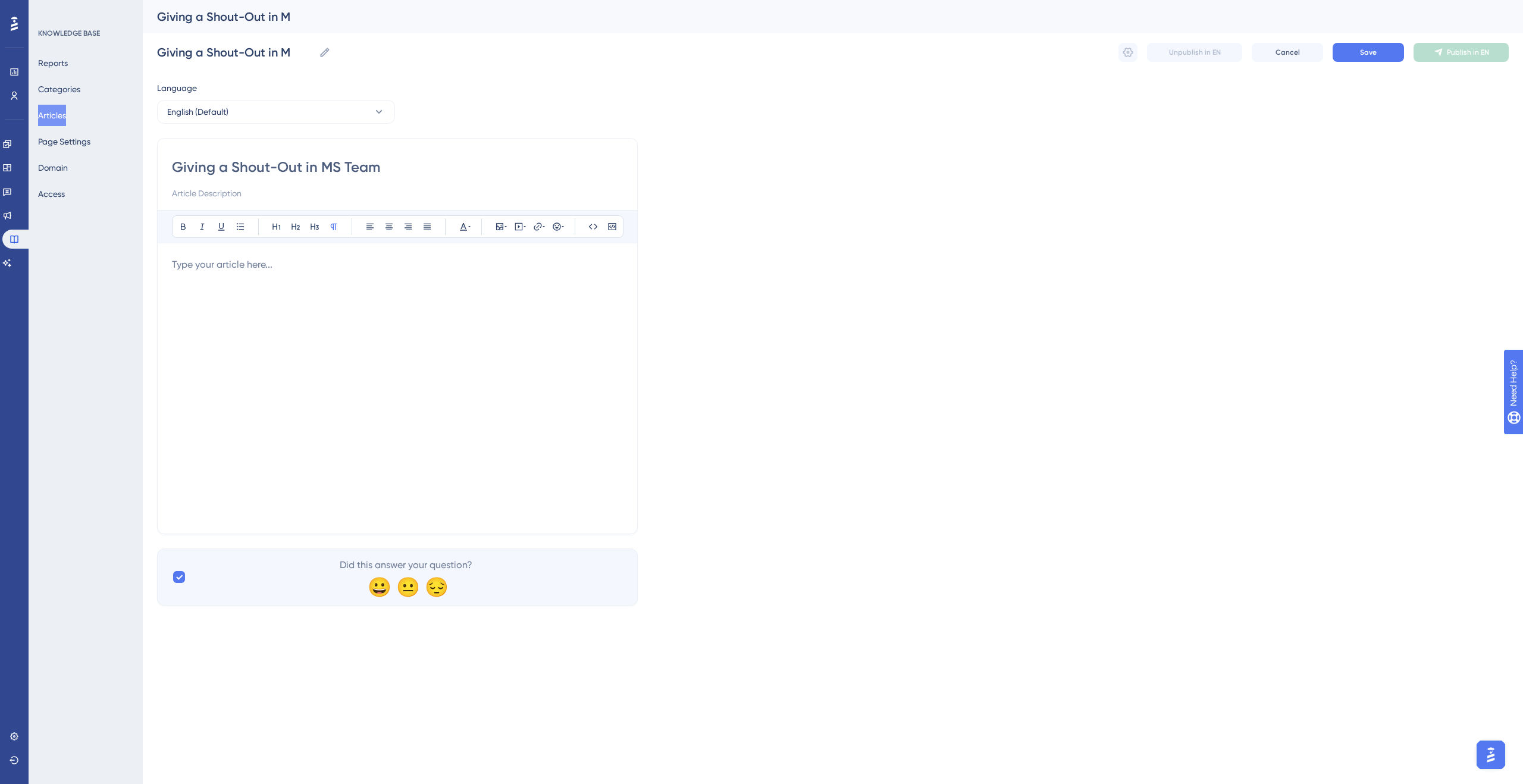
type input "Giving a Shout-Out in MS Teams"
click at [415, 262] on p at bounding box center [397, 264] width 451 height 14
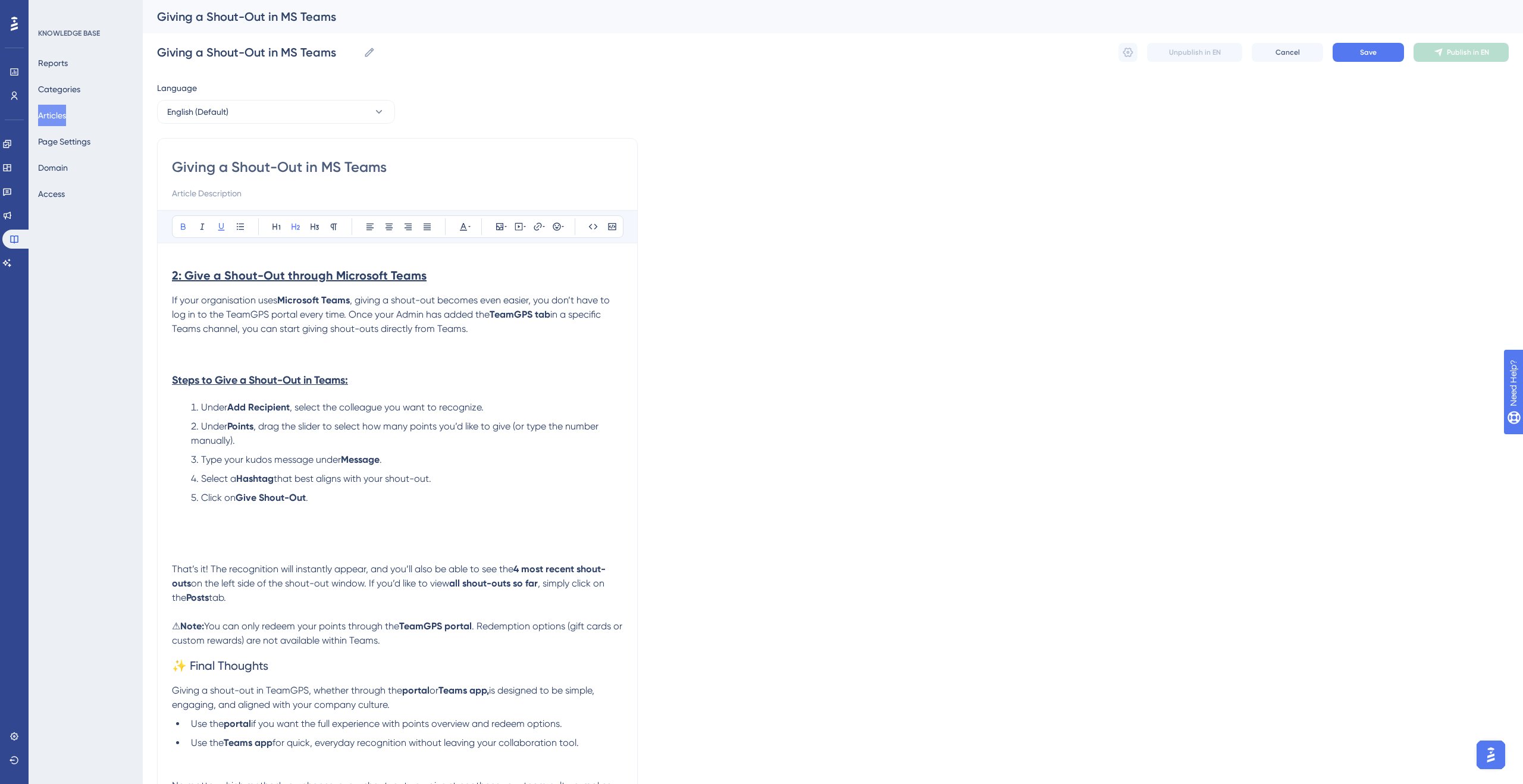
click at [183, 274] on strong "2: Give a Shout-Out through Microsoft Teams" at bounding box center [299, 275] width 255 height 14
click at [316, 171] on input "Giving a Shout-Out in MS Teams" at bounding box center [397, 167] width 451 height 19
type input "Giving a Shout-Out MS Teams"
type input "Giving a Shout-Out from MS Teams"
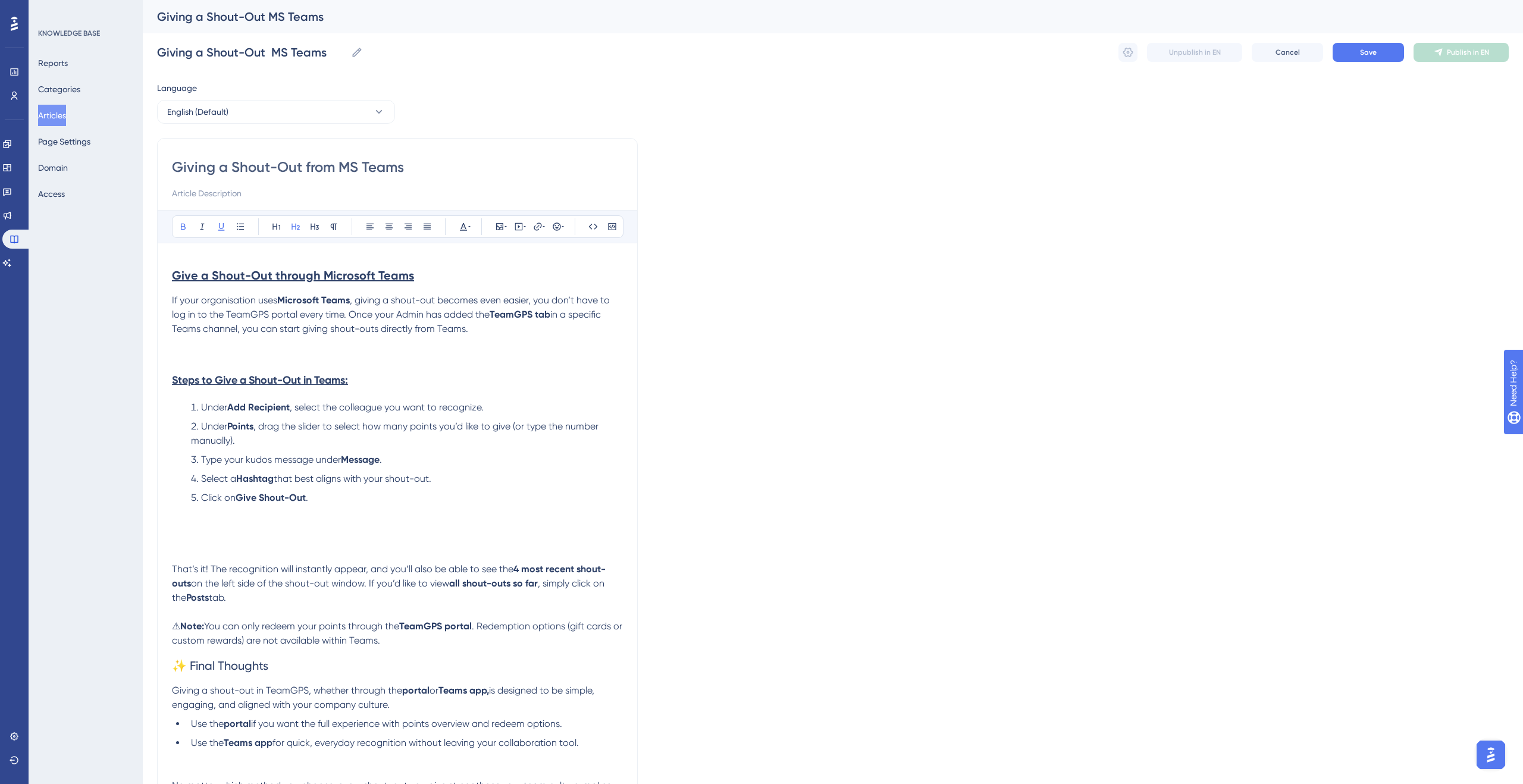
type input "Giving a Shout-Out from MS Teams"
click at [1369, 48] on span "Save" at bounding box center [1368, 52] width 17 height 9
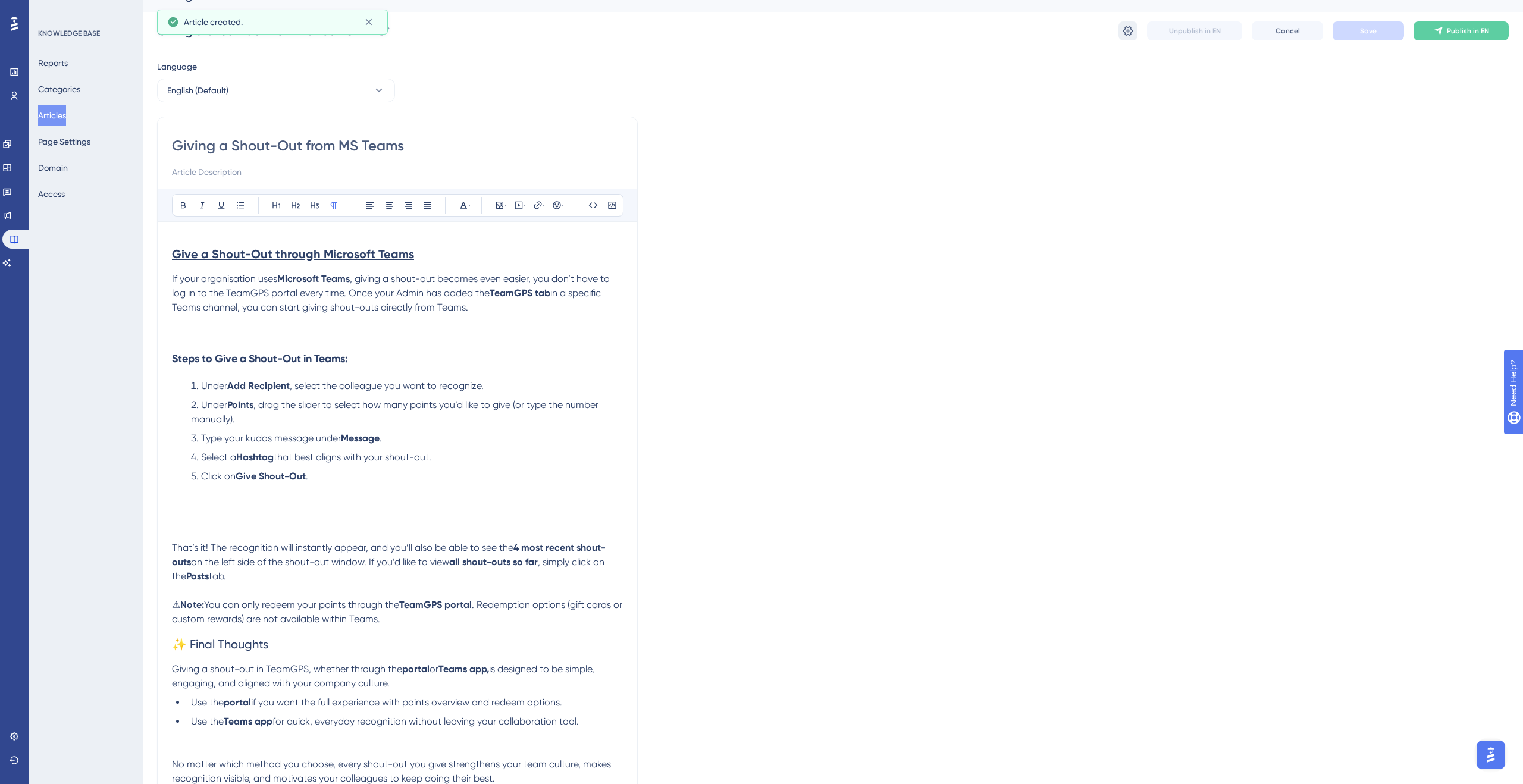
click at [1126, 30] on icon at bounding box center [1128, 31] width 12 height 12
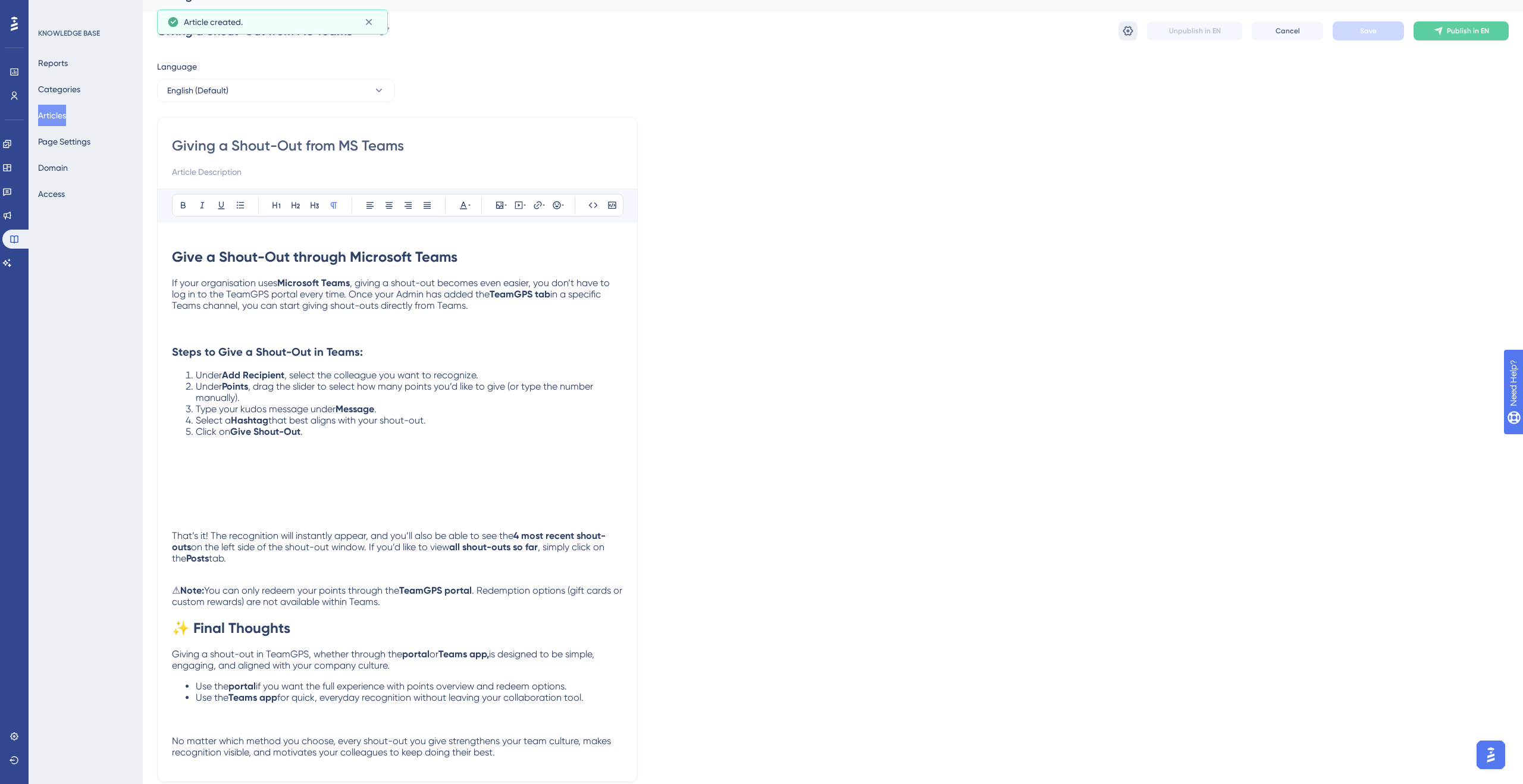
scroll to position [0, 0]
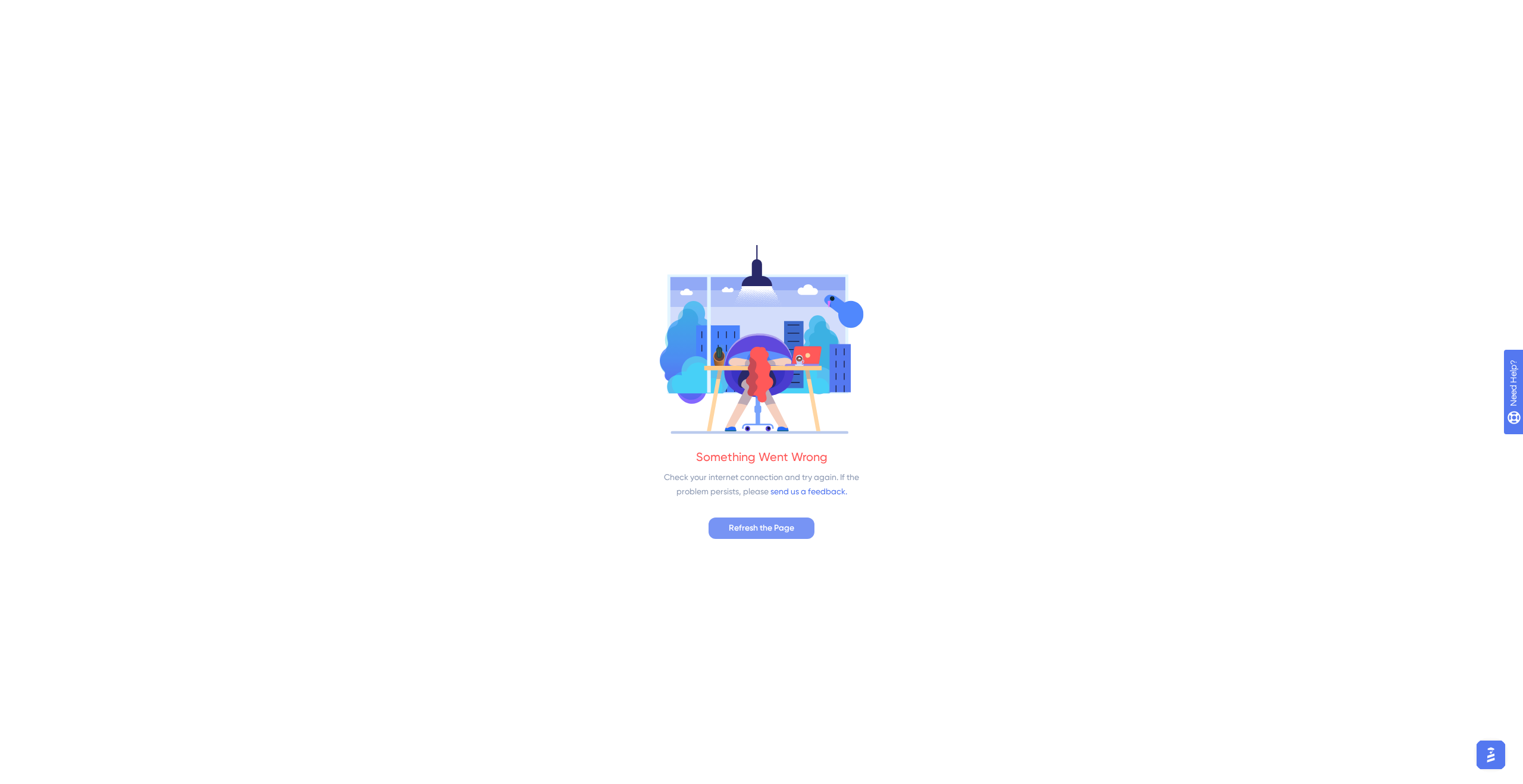
click at [791, 533] on span "Refresh the Page" at bounding box center [761, 528] width 66 height 14
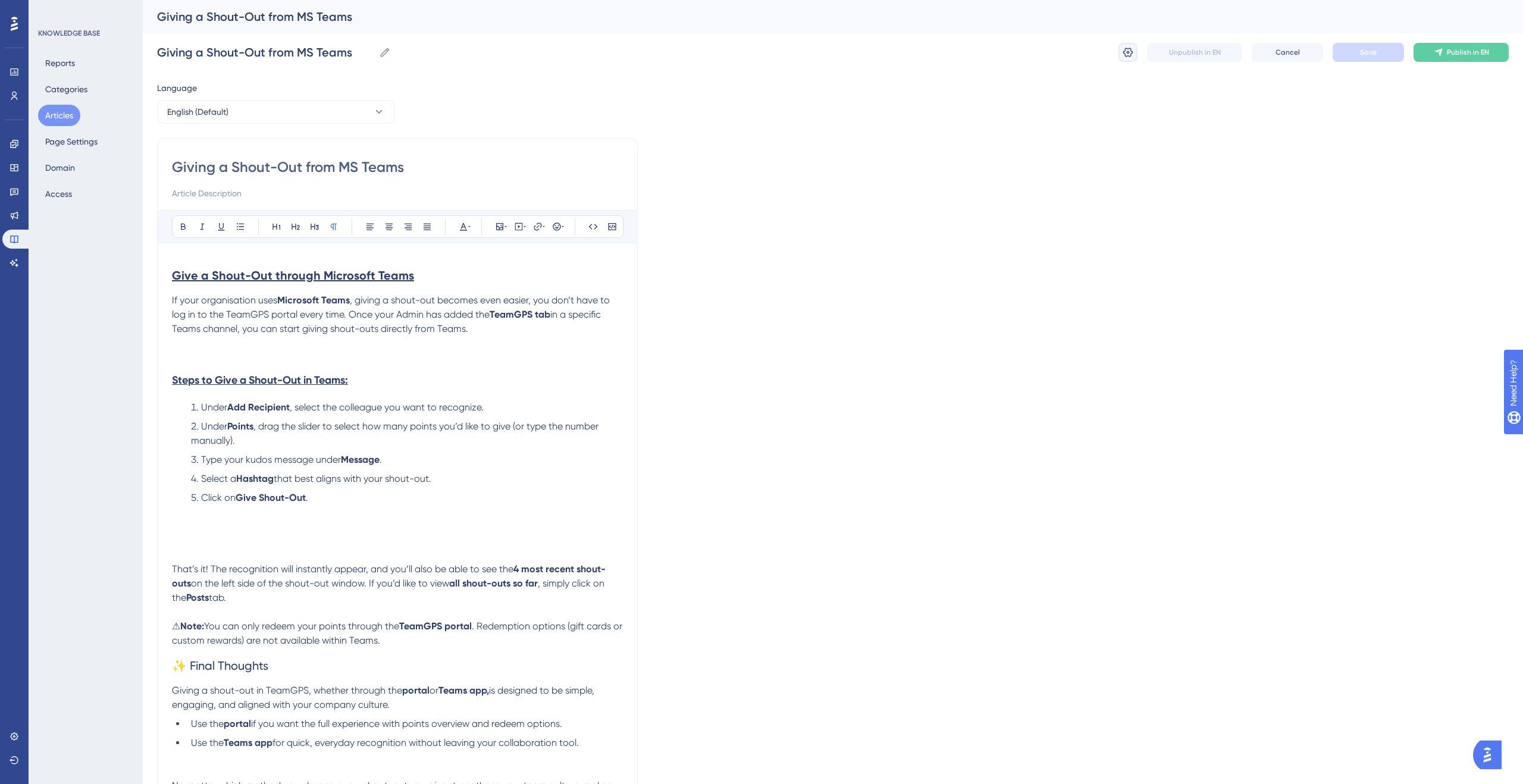
click at [1125, 53] on icon at bounding box center [1128, 52] width 12 height 12
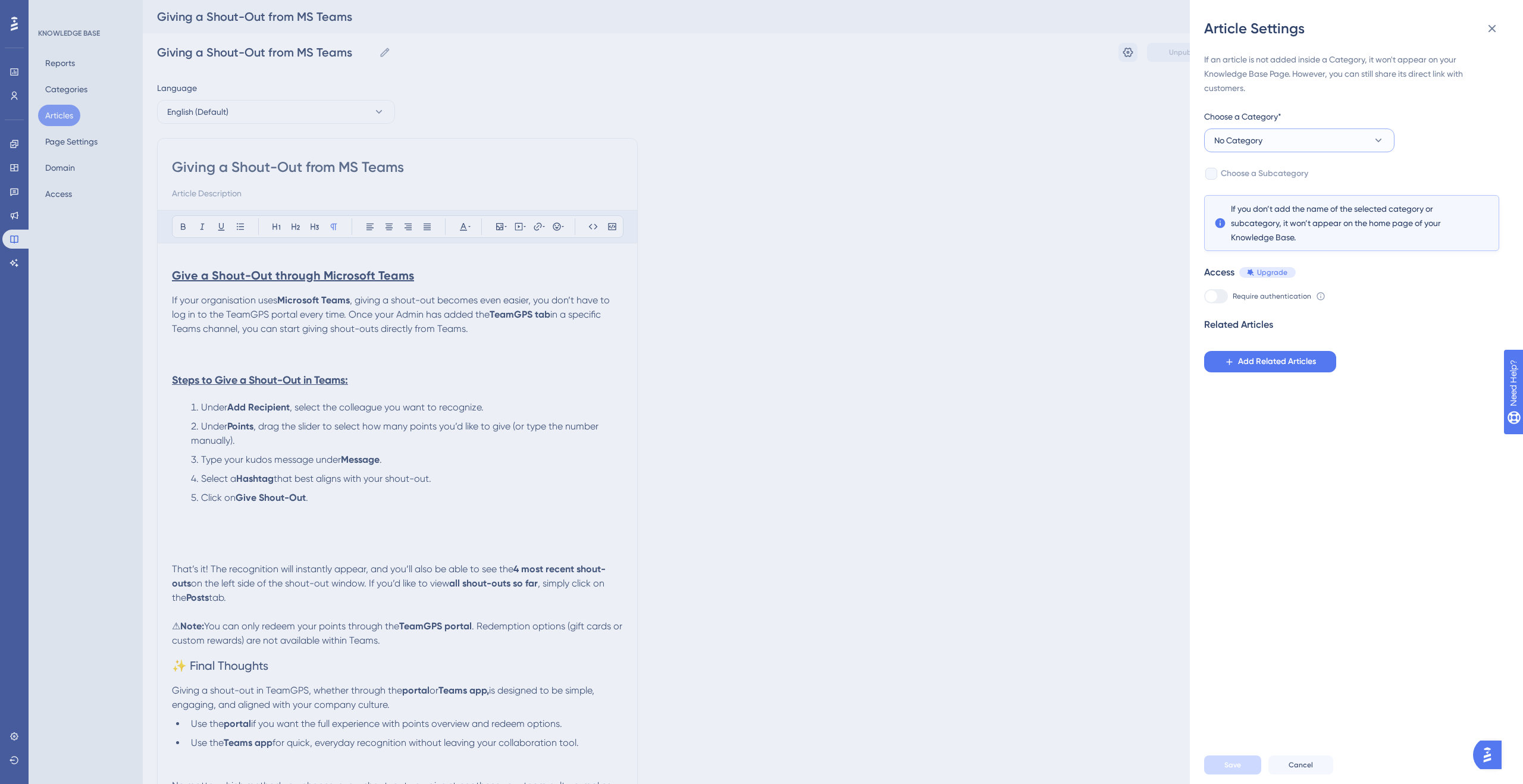
click at [1272, 134] on button "No Category" at bounding box center [1299, 140] width 190 height 24
click at [1275, 314] on div "Social Feed Social Feed" at bounding box center [1299, 315] width 156 height 24
click at [1258, 364] on span "Add Related Articles" at bounding box center [1277, 361] width 78 height 14
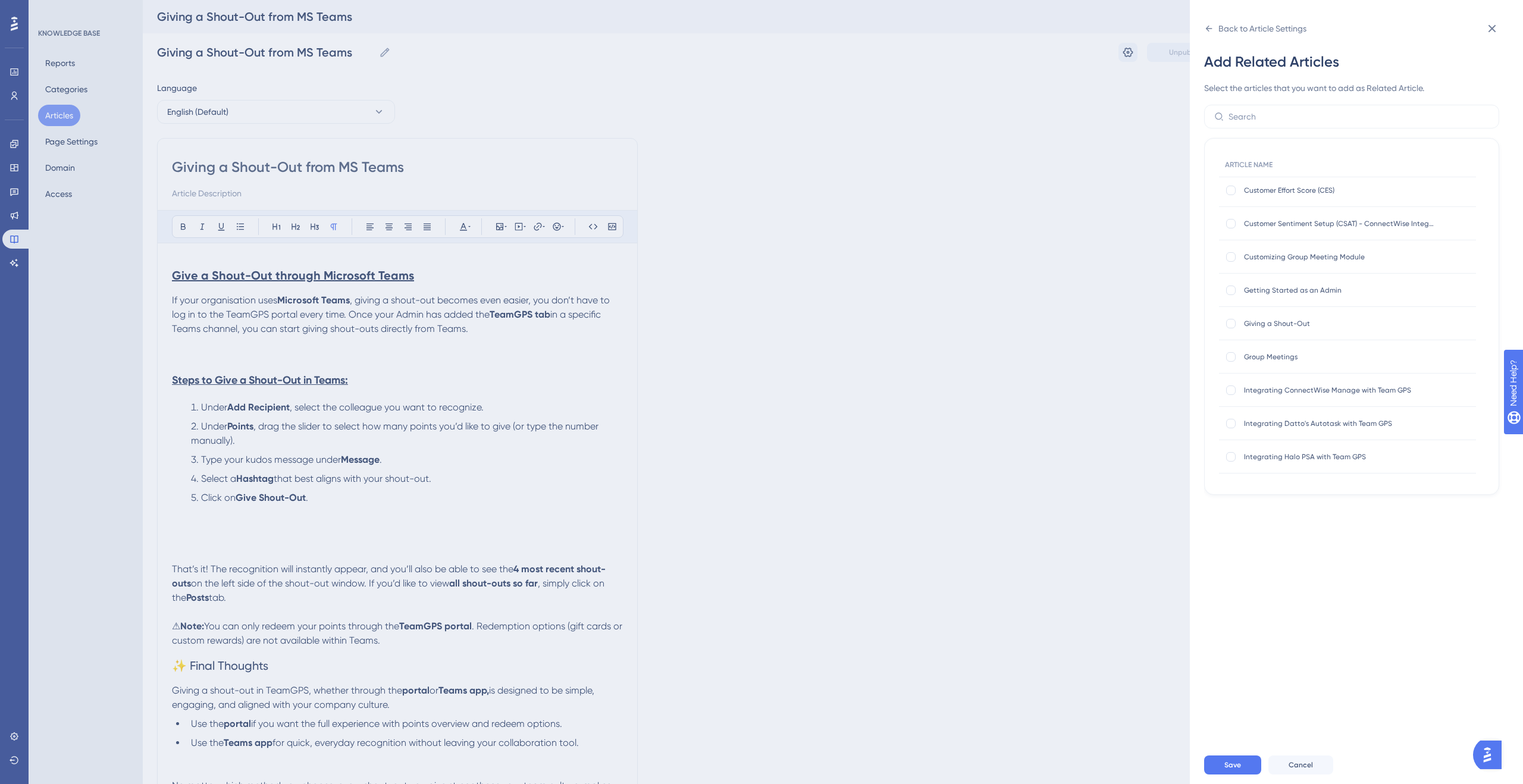
scroll to position [204, 0]
click at [1244, 757] on button "Save" at bounding box center [1232, 765] width 57 height 19
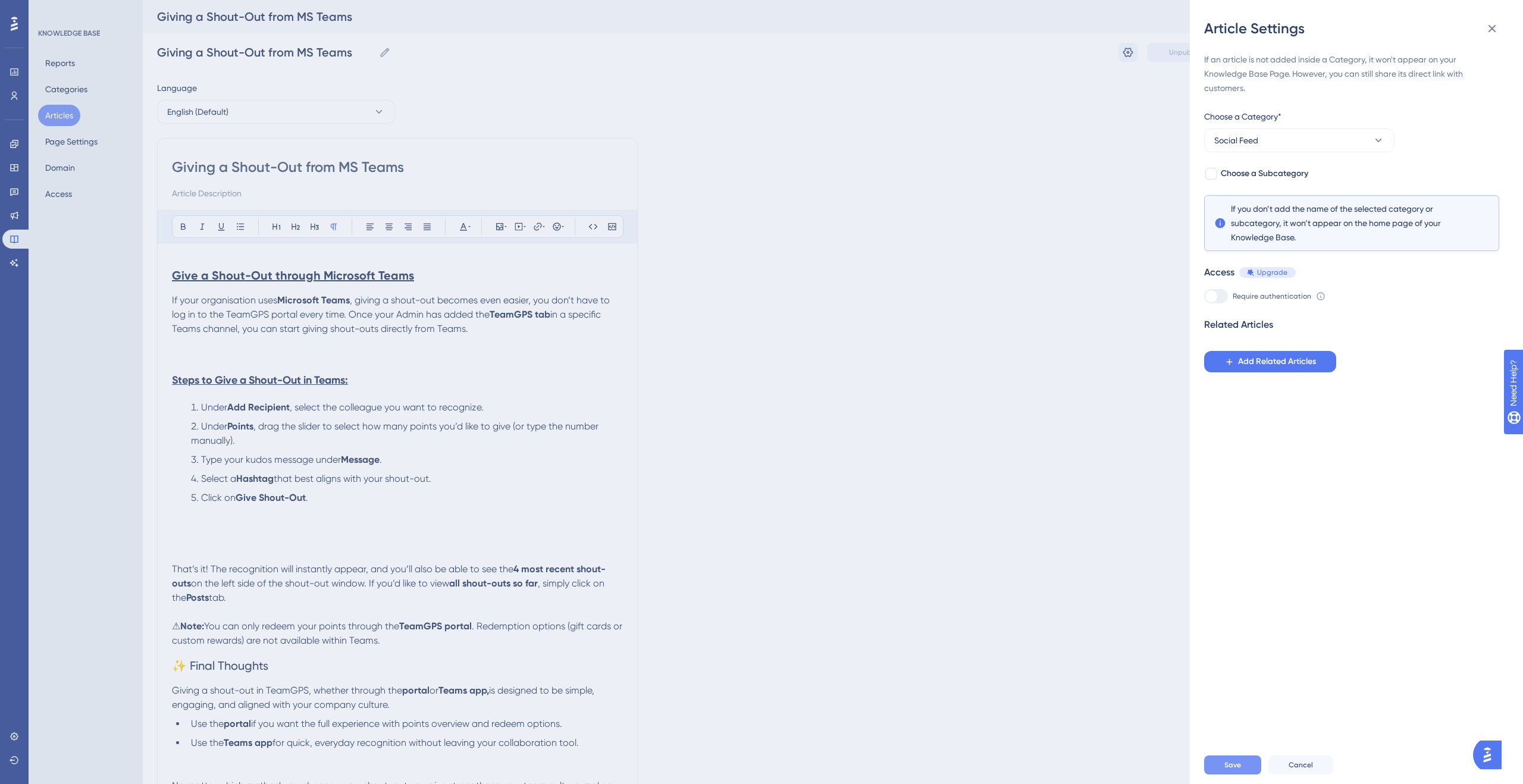
click at [1243, 763] on button "Save" at bounding box center [1232, 765] width 57 height 19
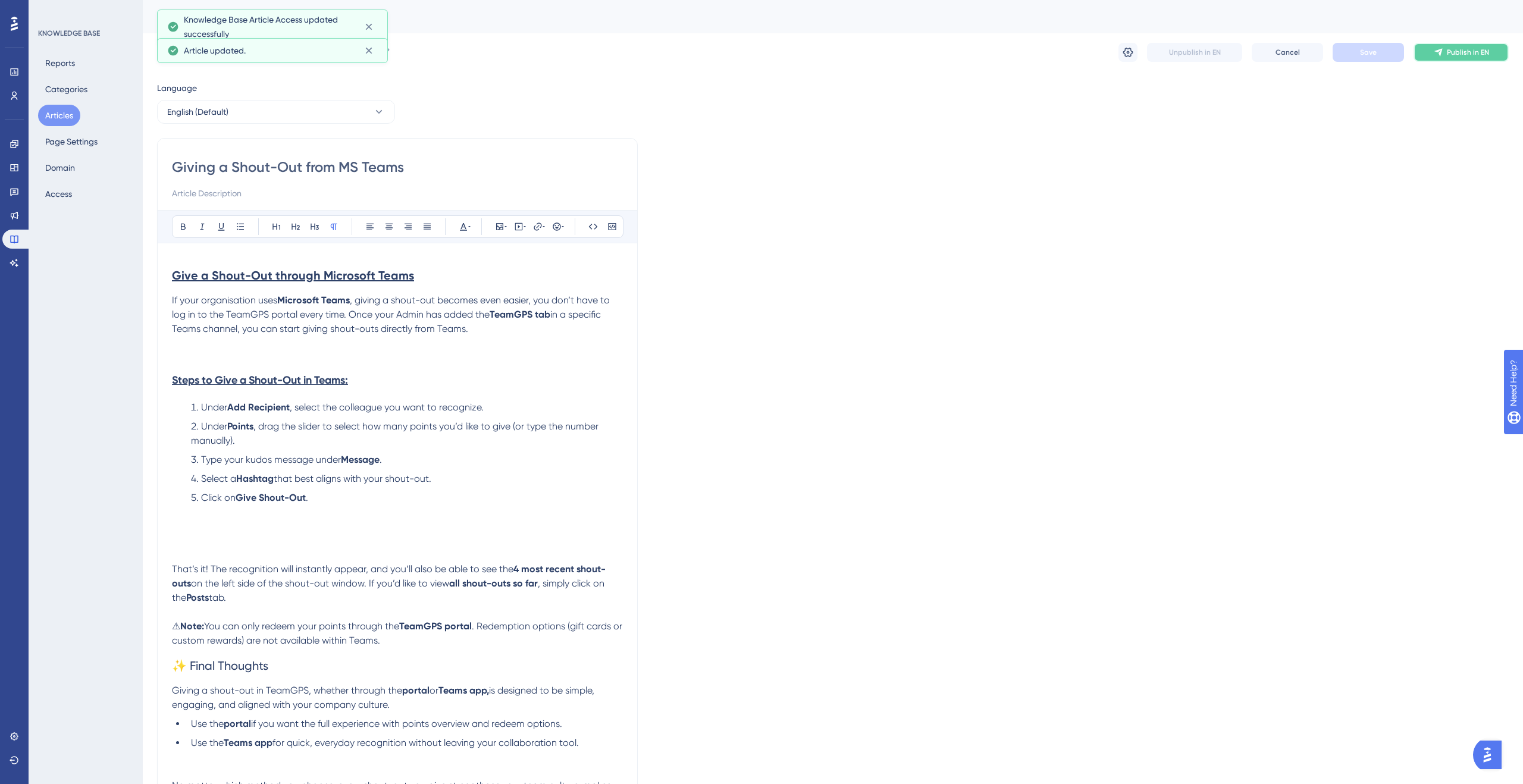
click at [1460, 58] on button "Publish in EN" at bounding box center [1461, 52] width 95 height 19
